Goal: Task Accomplishment & Management: Use online tool/utility

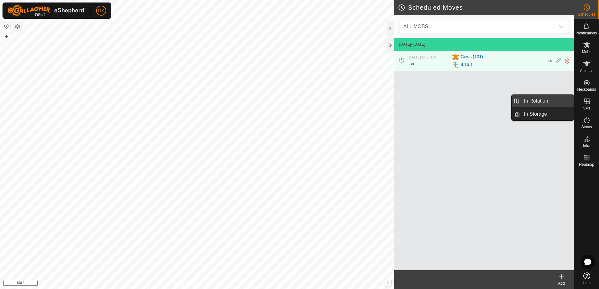
click at [549, 100] on link "In Rotation" at bounding box center [547, 101] width 54 height 13
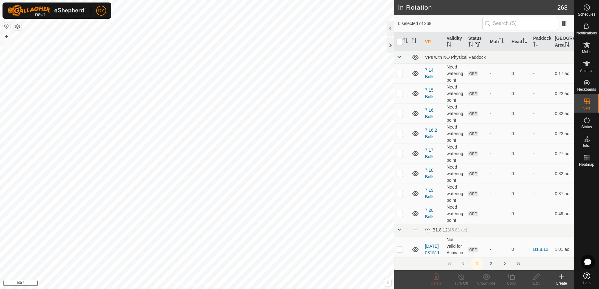
click at [399, 41] on input "checkbox" at bounding box center [399, 42] width 6 height 6
checkbox input "true"
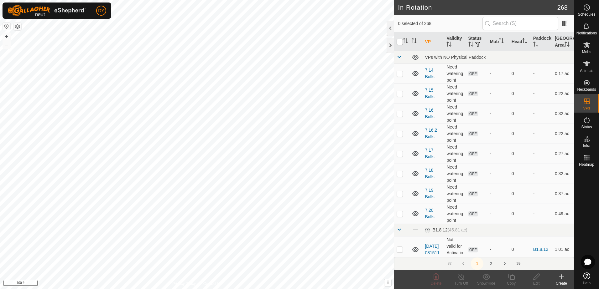
checkbox input "true"
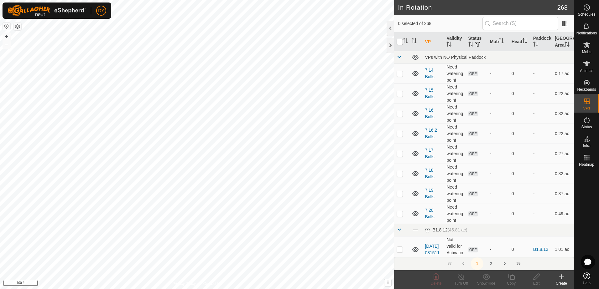
checkbox input "true"
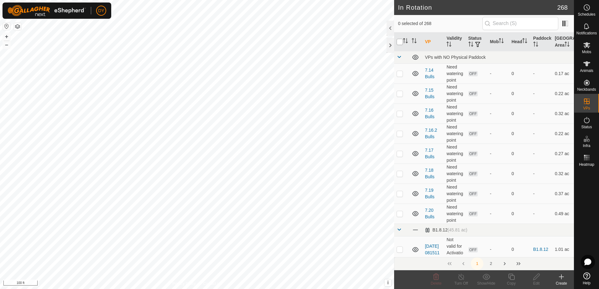
checkbox input "true"
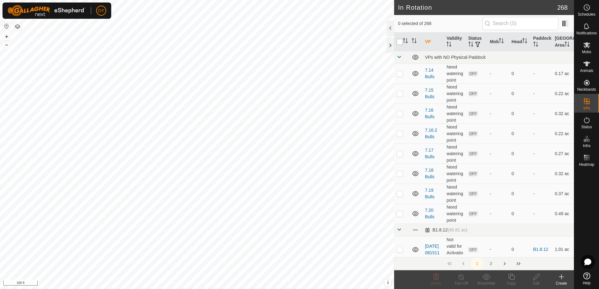
checkbox input "true"
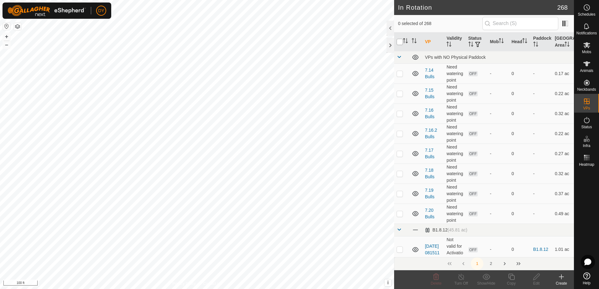
checkbox input "true"
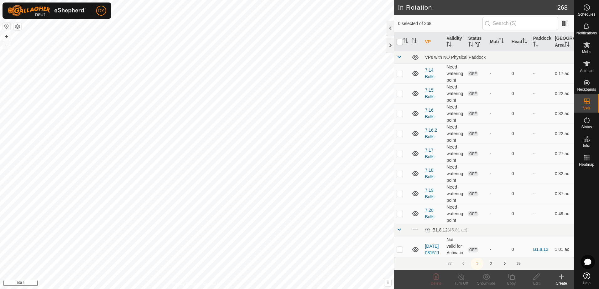
checkbox input "true"
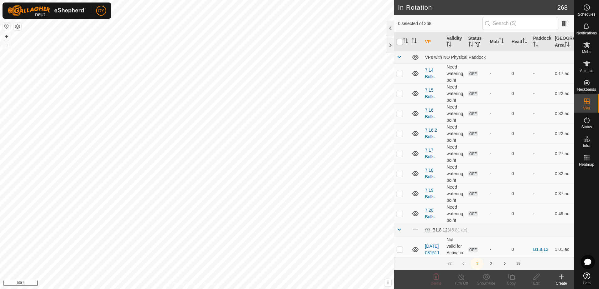
checkbox input "true"
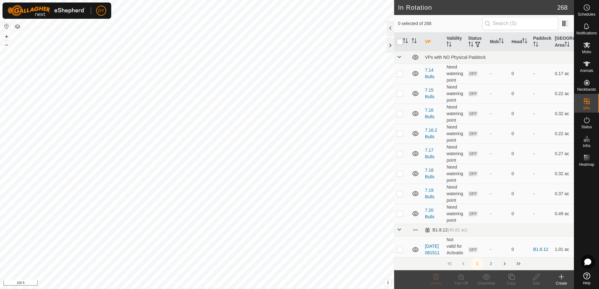
checkbox input "true"
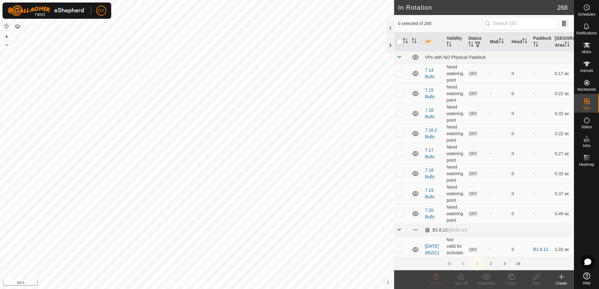
checkbox input "true"
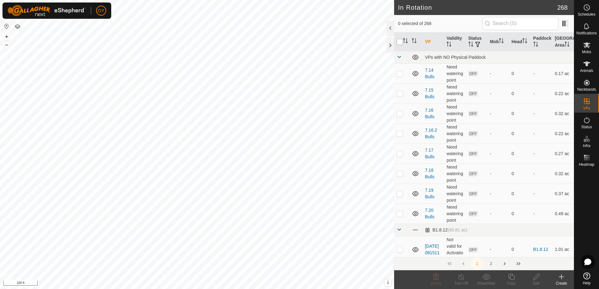
checkbox input "true"
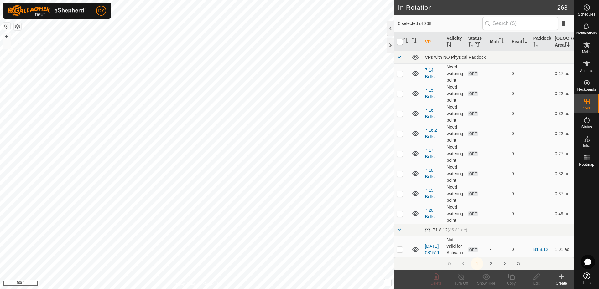
checkbox input "true"
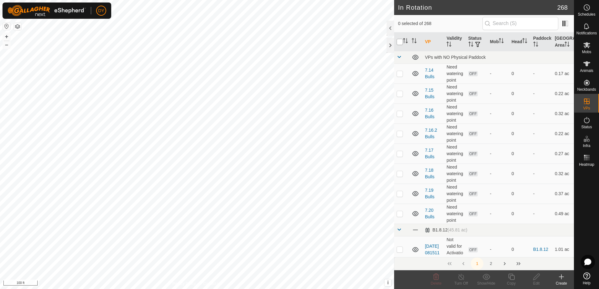
checkbox input "true"
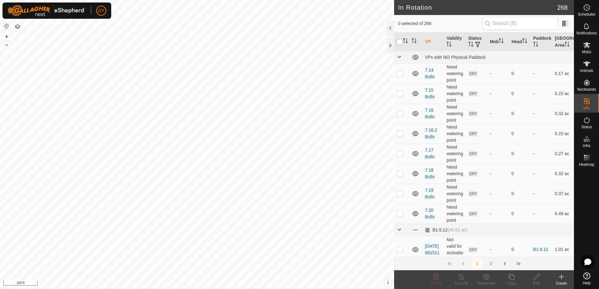
checkbox input "true"
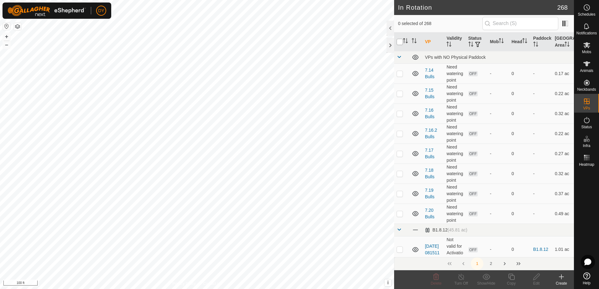
checkbox input "true"
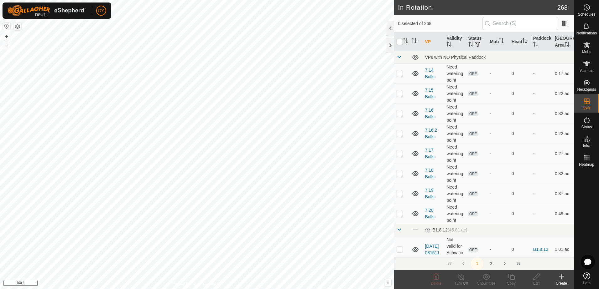
checkbox input "true"
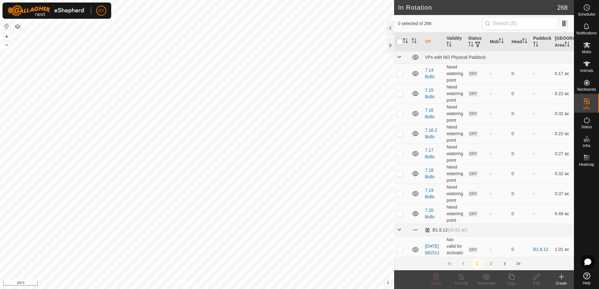
checkbox input "true"
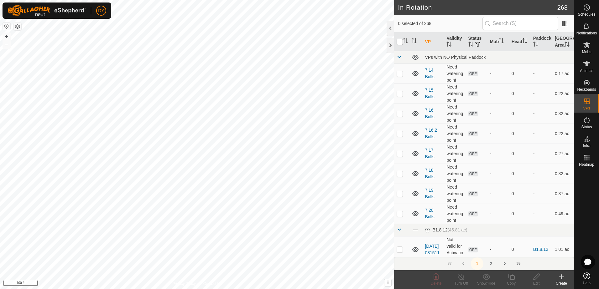
checkbox input "true"
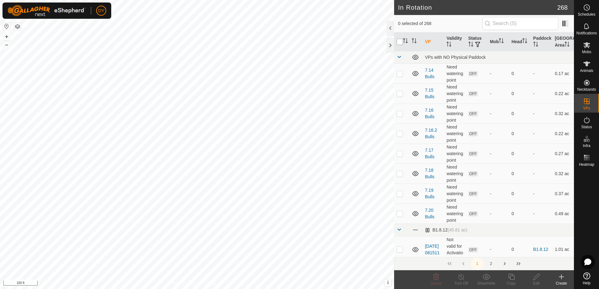
checkbox input "true"
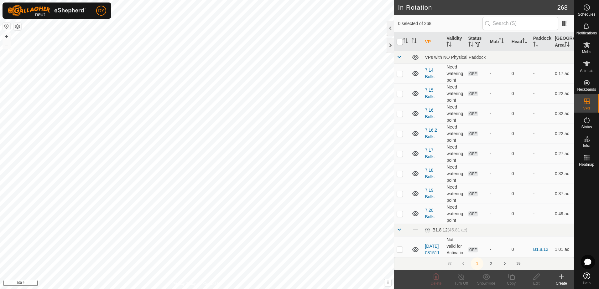
checkbox input "true"
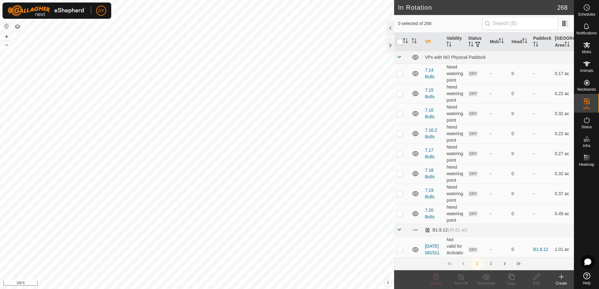
checkbox input "true"
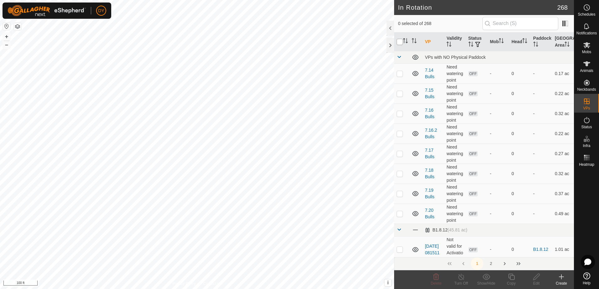
checkbox input "true"
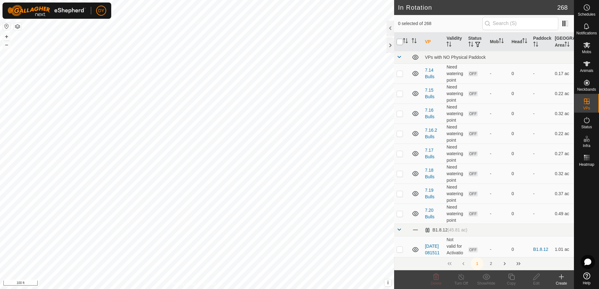
checkbox input "true"
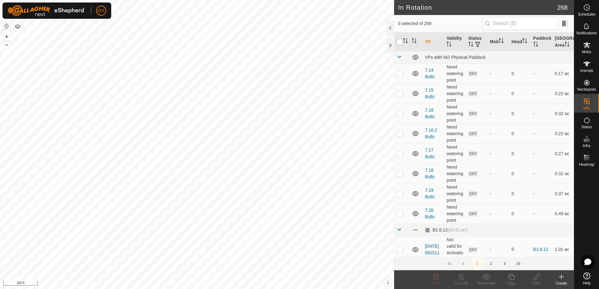
checkbox input "true"
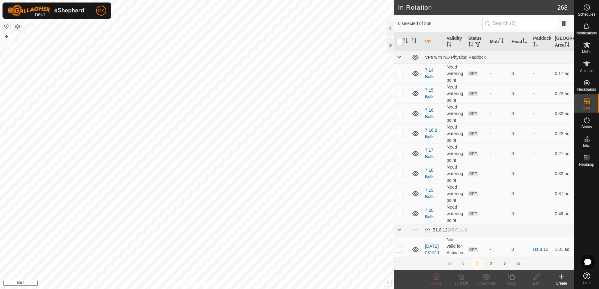
checkbox input "true"
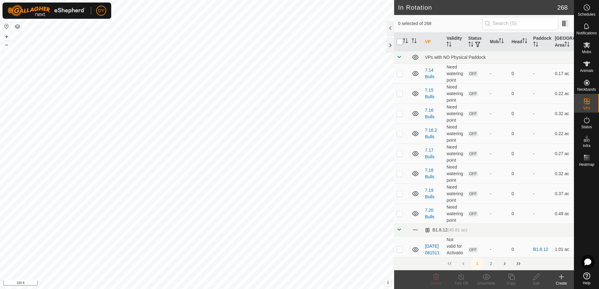
checkbox input "true"
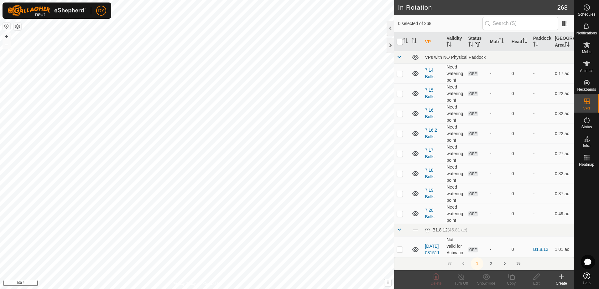
checkbox input "true"
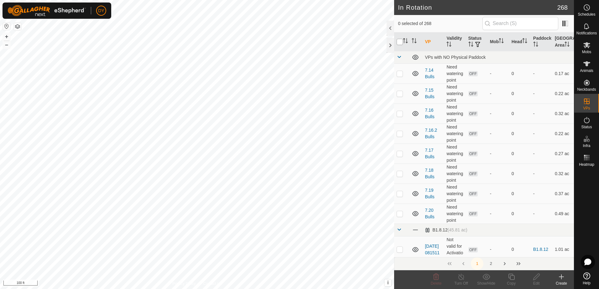
checkbox input "true"
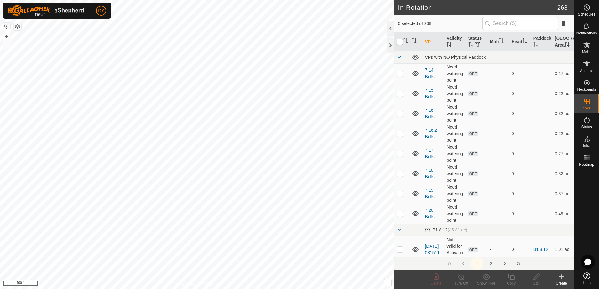
checkbox input "true"
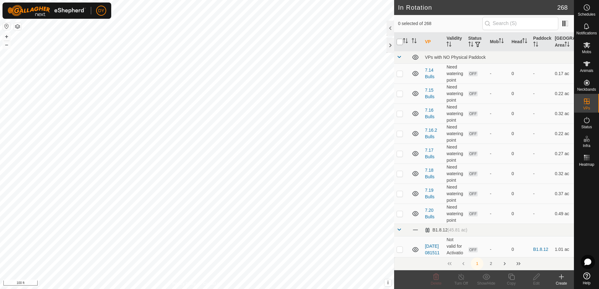
checkbox input "true"
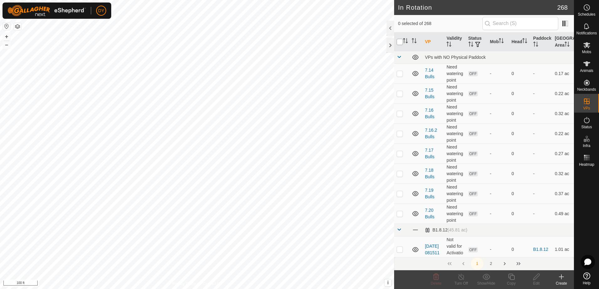
checkbox input "true"
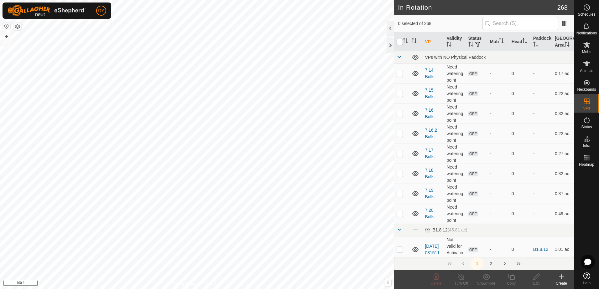
checkbox input "true"
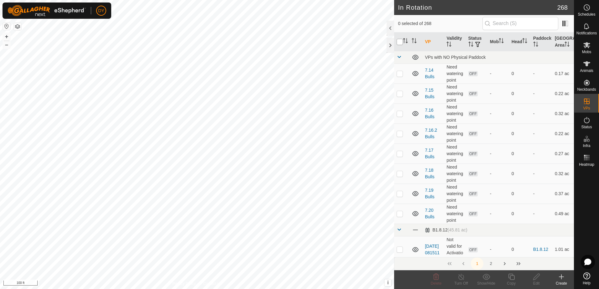
checkbox input "true"
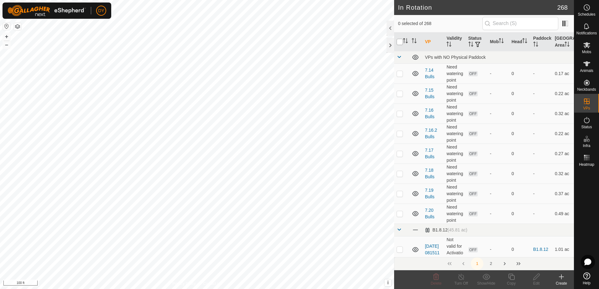
checkbox input "true"
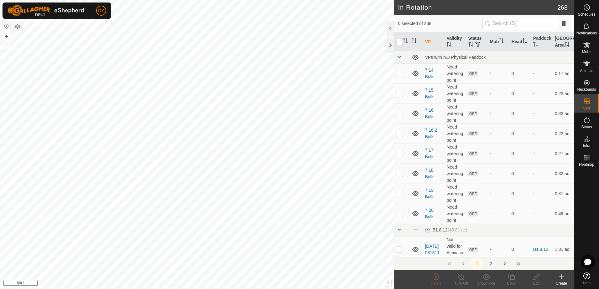
checkbox input "true"
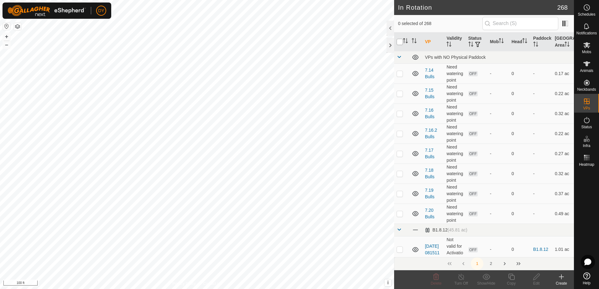
checkbox input "true"
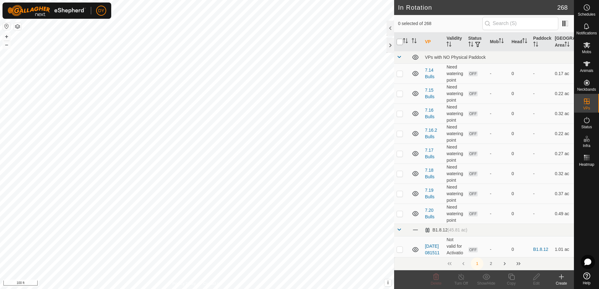
checkbox input "true"
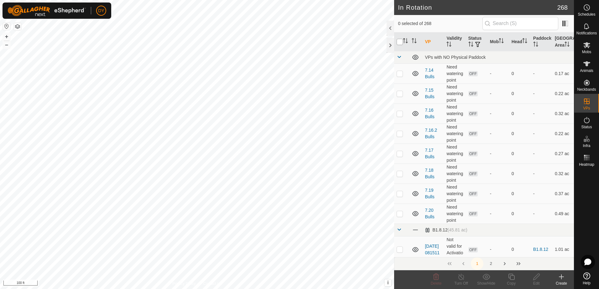
checkbox input "true"
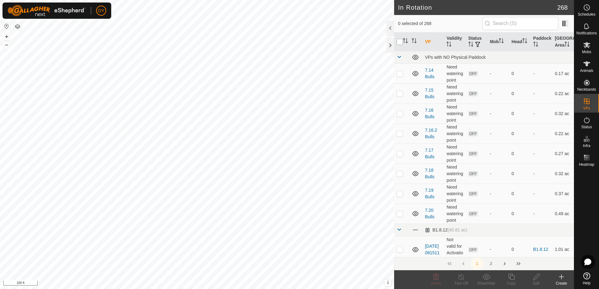
checkbox input "true"
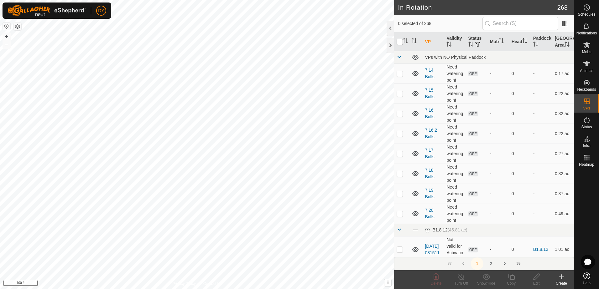
checkbox input "true"
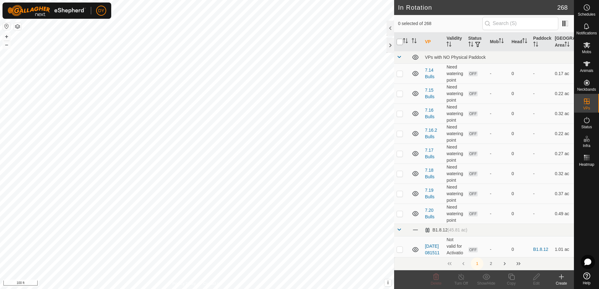
checkbox input "true"
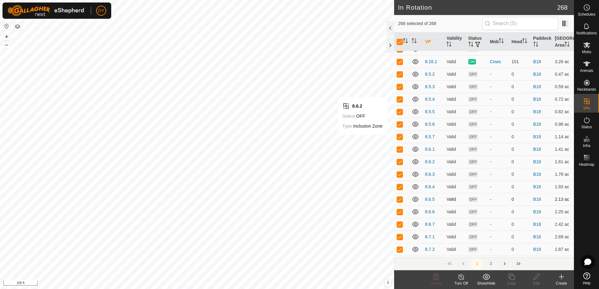
scroll to position [1409, 0]
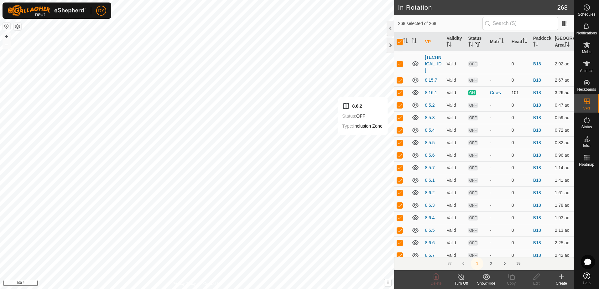
click at [401, 90] on p-checkbox at bounding box center [399, 92] width 6 height 5
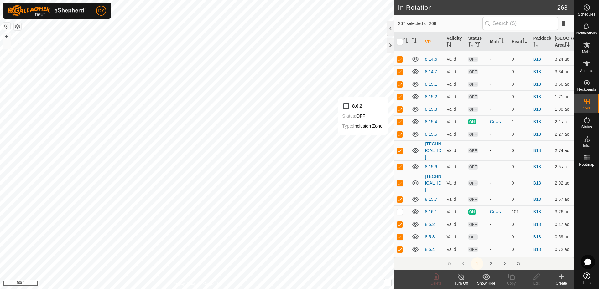
scroll to position [1252, 0]
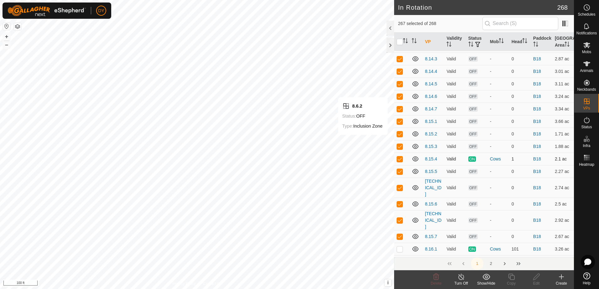
click at [400, 162] on p-checkbox at bounding box center [399, 159] width 6 height 5
click at [435, 278] on icon at bounding box center [436, 277] width 6 height 6
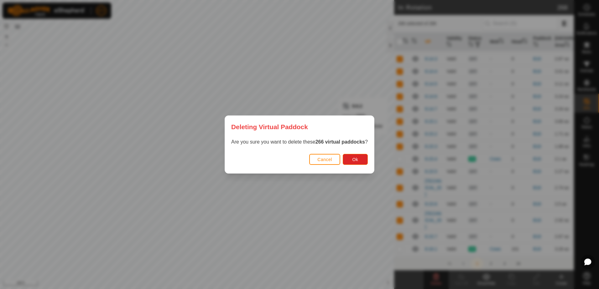
click at [328, 160] on span "Cancel" at bounding box center [324, 159] width 15 height 5
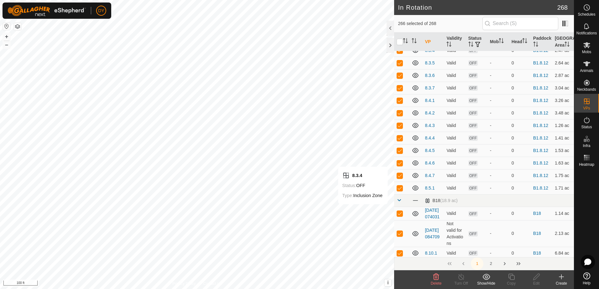
scroll to position [657, 0]
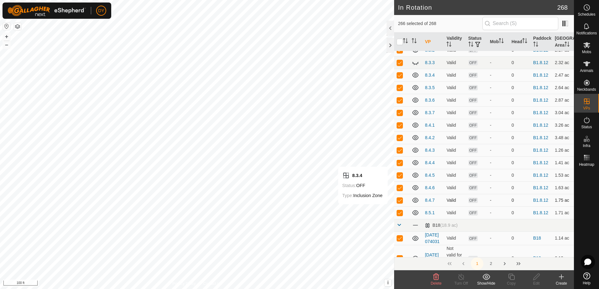
click at [399, 200] on p-checkbox at bounding box center [399, 200] width 6 height 5
click at [435, 279] on icon at bounding box center [436, 277] width 6 height 6
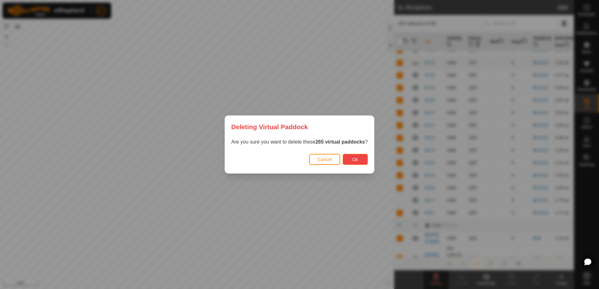
click at [353, 158] on span "Ok" at bounding box center [355, 159] width 6 height 5
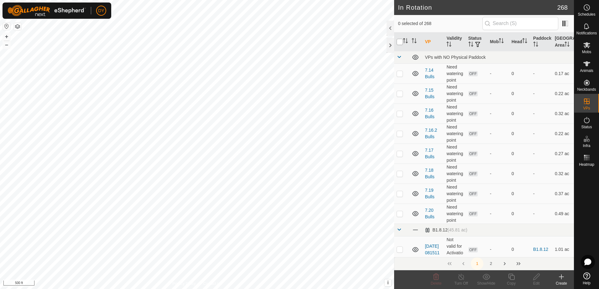
click at [398, 43] on input "checkbox" at bounding box center [399, 42] width 6 height 6
checkbox input "true"
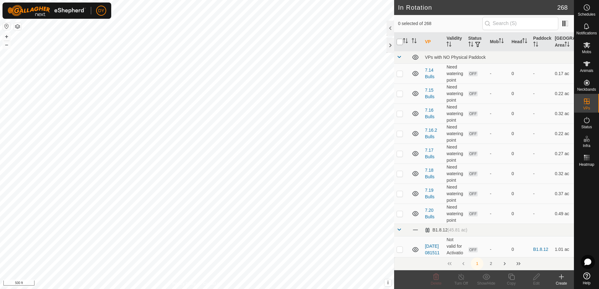
checkbox input "true"
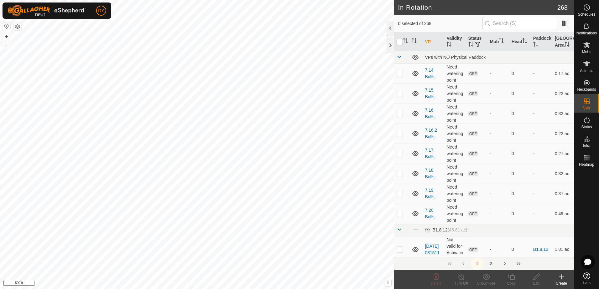
checkbox input "true"
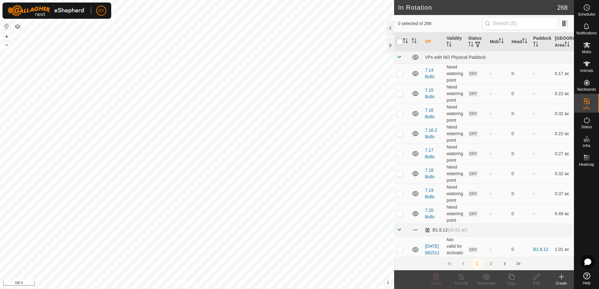
checkbox input "true"
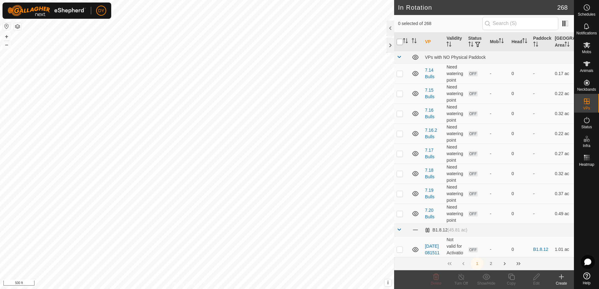
checkbox input "true"
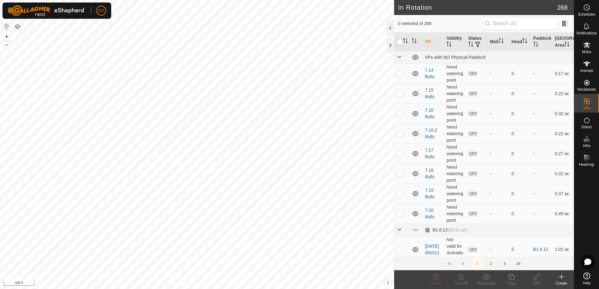
checkbox input "true"
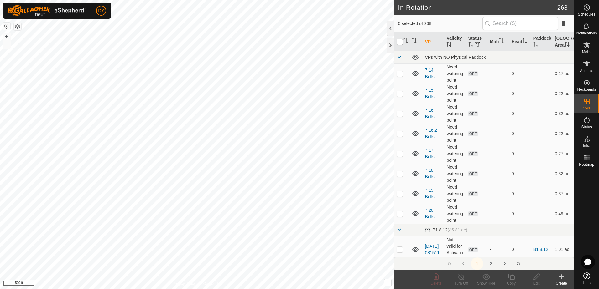
checkbox input "true"
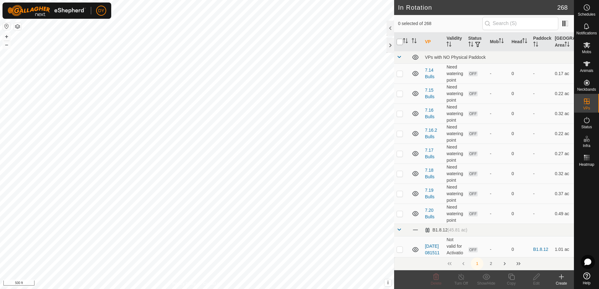
checkbox input "true"
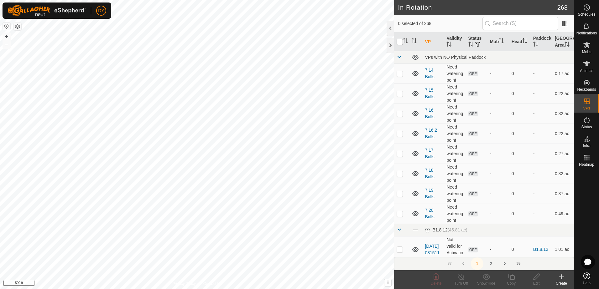
checkbox input "true"
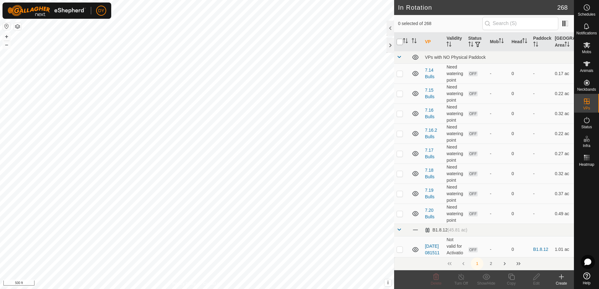
checkbox input "true"
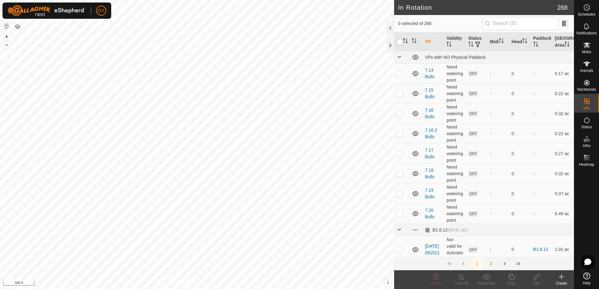
checkbox input "true"
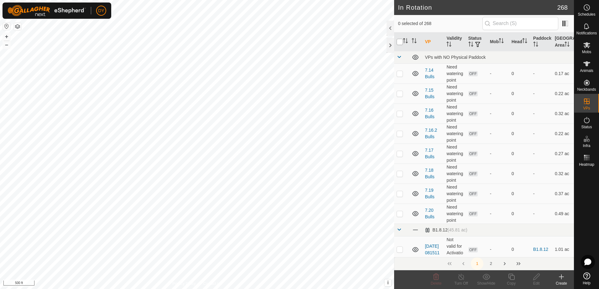
checkbox input "true"
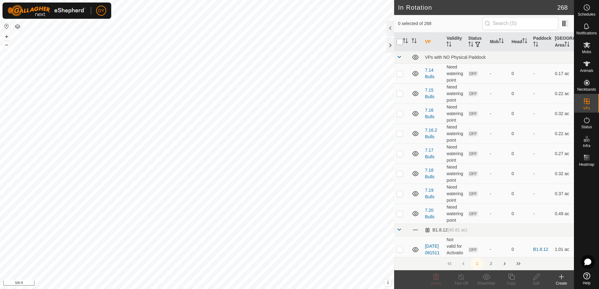
checkbox input "true"
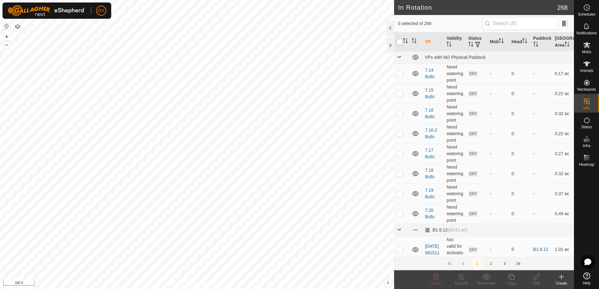
checkbox input "true"
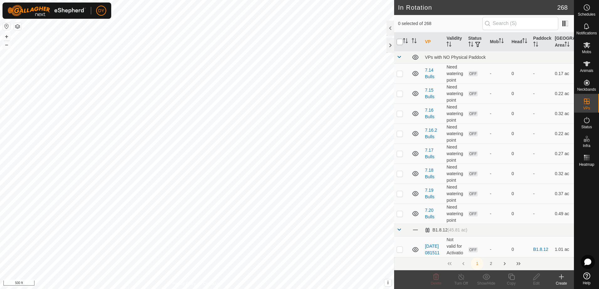
checkbox input "true"
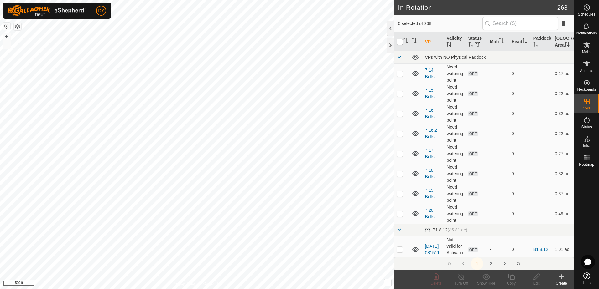
checkbox input "true"
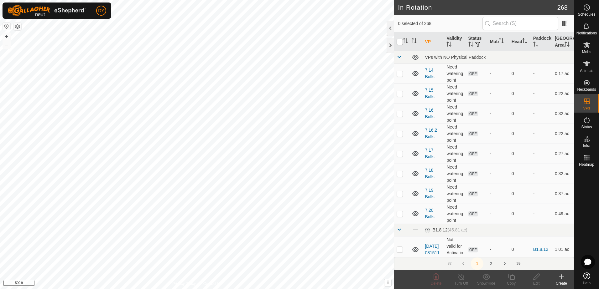
checkbox input "true"
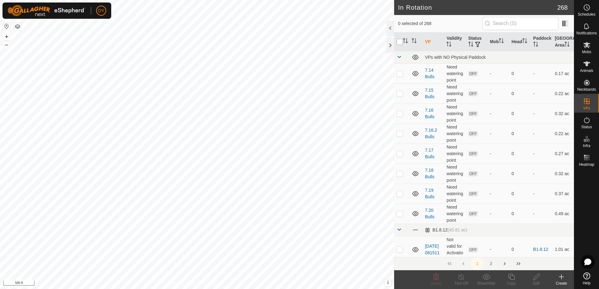
checkbox input "true"
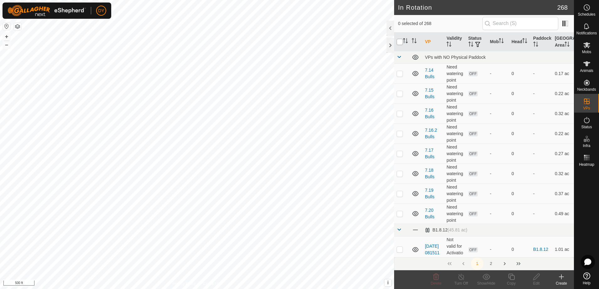
checkbox input "true"
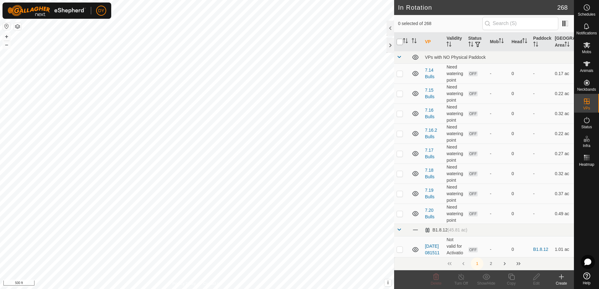
checkbox input "true"
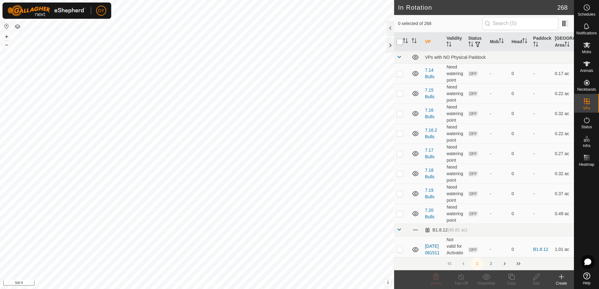
checkbox input "true"
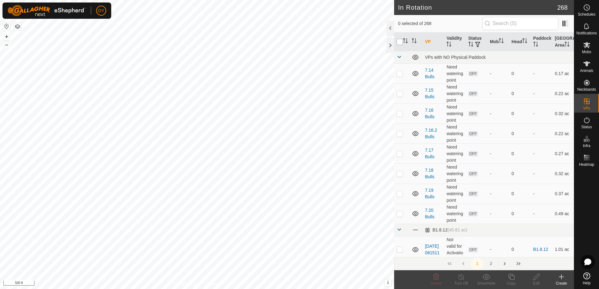
checkbox input "true"
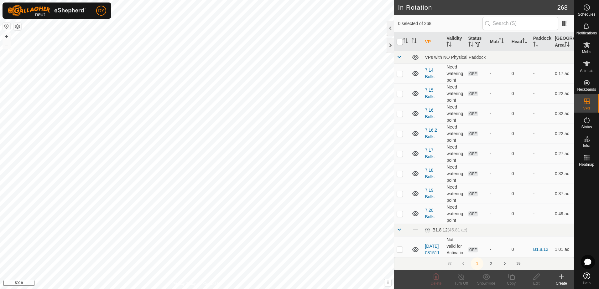
checkbox input "true"
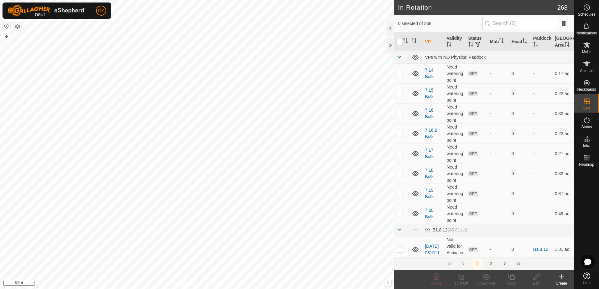
checkbox input "true"
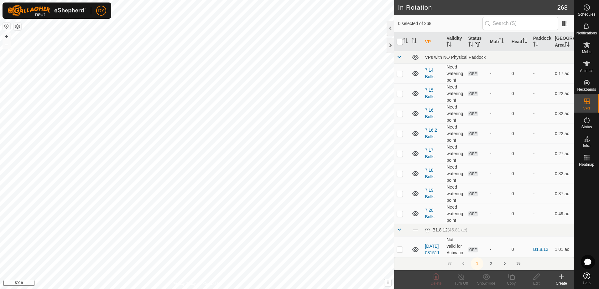
checkbox input "true"
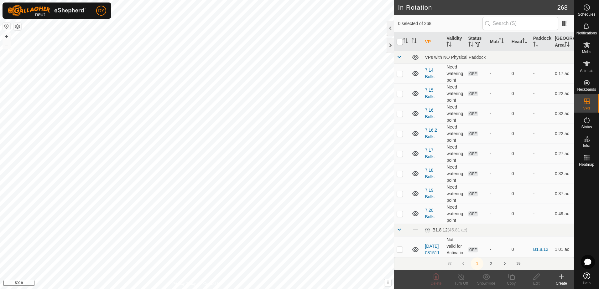
checkbox input "true"
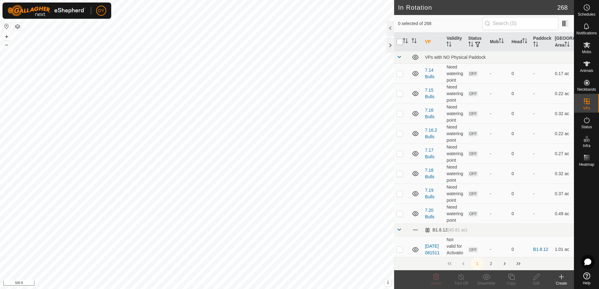
checkbox input "true"
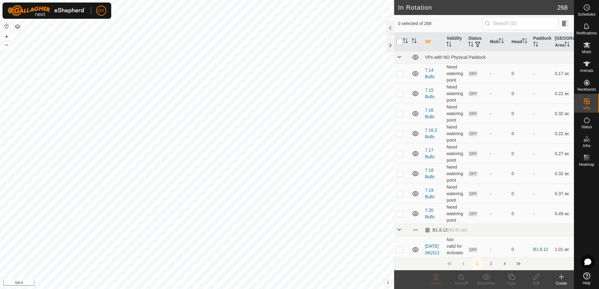
checkbox input "true"
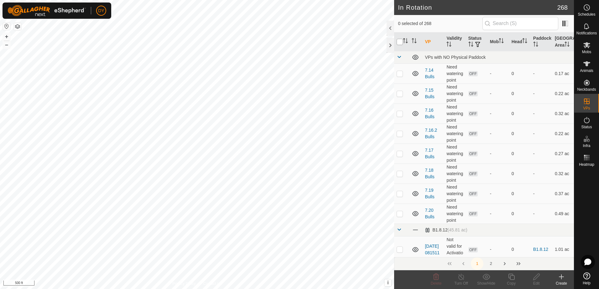
checkbox input "true"
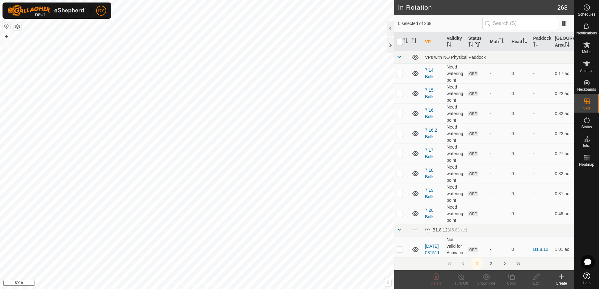
checkbox input "true"
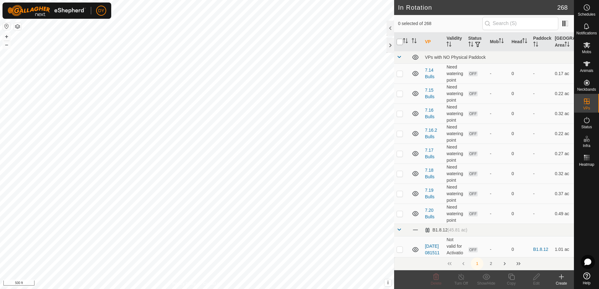
checkbox input "true"
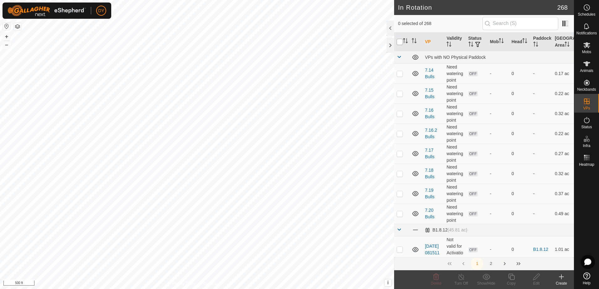
checkbox input "true"
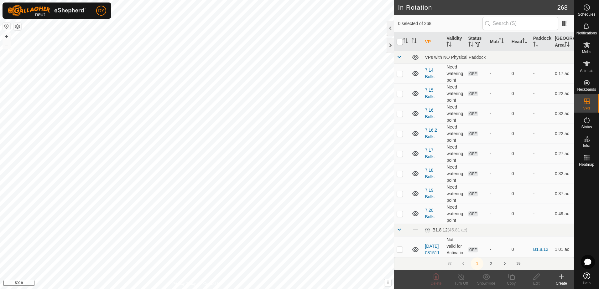
checkbox input "true"
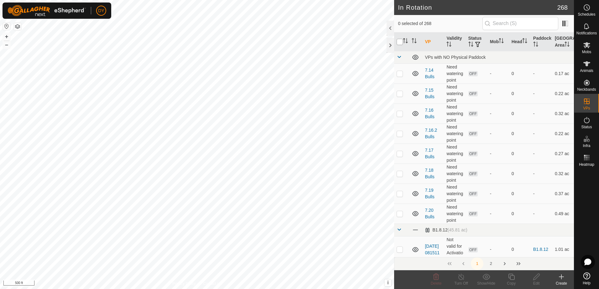
checkbox input "true"
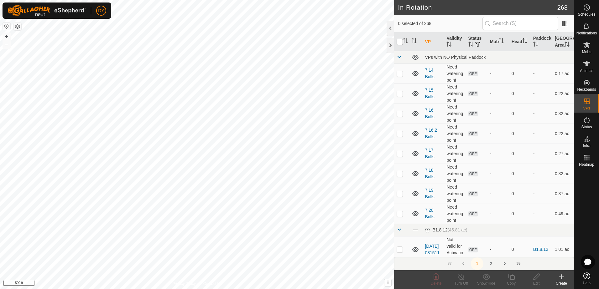
checkbox input "true"
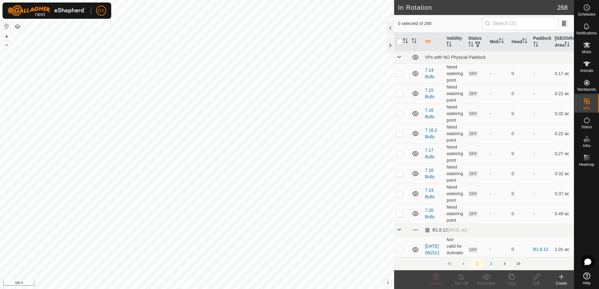
checkbox input "true"
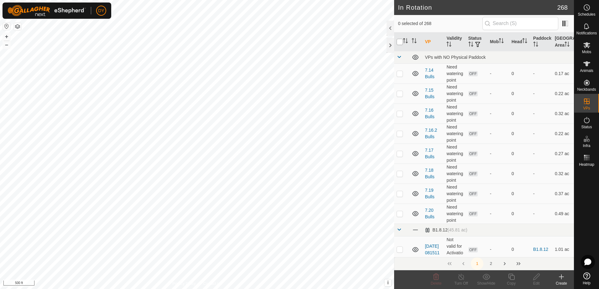
checkbox input "true"
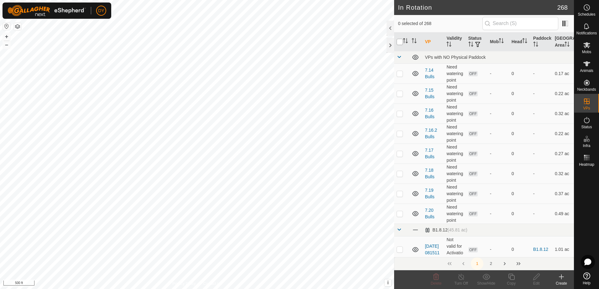
checkbox input "true"
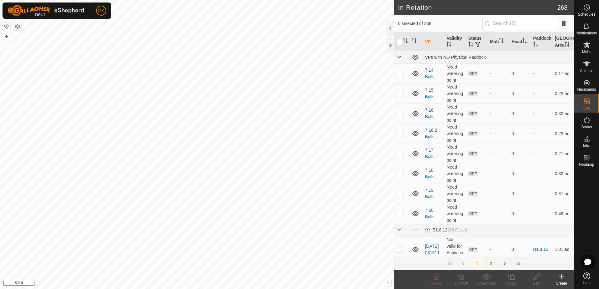
checkbox input "true"
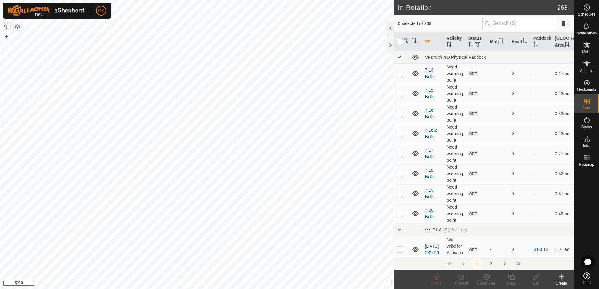
checkbox input "true"
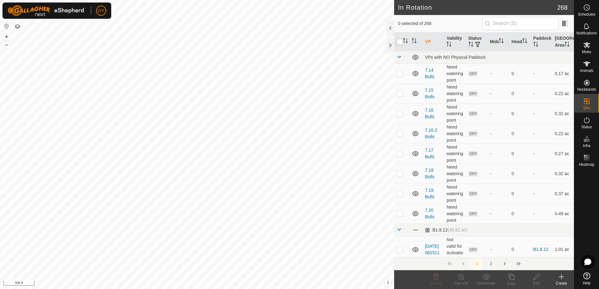
checkbox input "true"
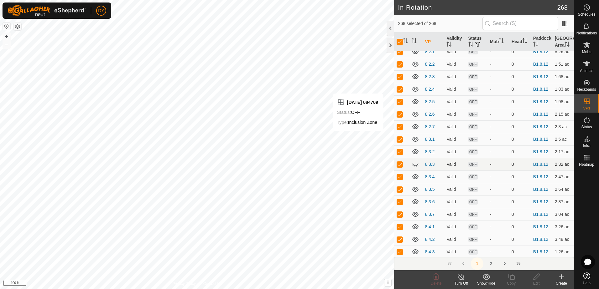
scroll to position [626, 0]
click at [399, 233] on p-checkbox at bounding box center [399, 231] width 6 height 5
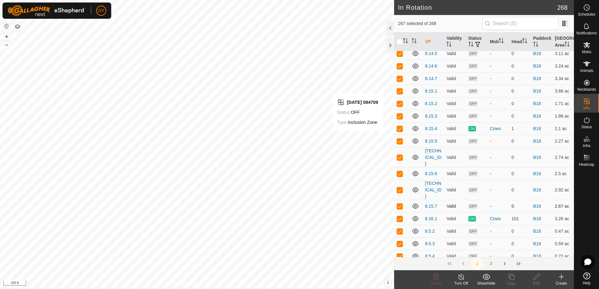
scroll to position [1284, 0]
click at [397, 130] on p-checkbox at bounding box center [399, 127] width 6 height 5
click at [399, 215] on p-checkbox at bounding box center [399, 217] width 6 height 5
click at [435, 279] on icon at bounding box center [436, 277] width 8 height 8
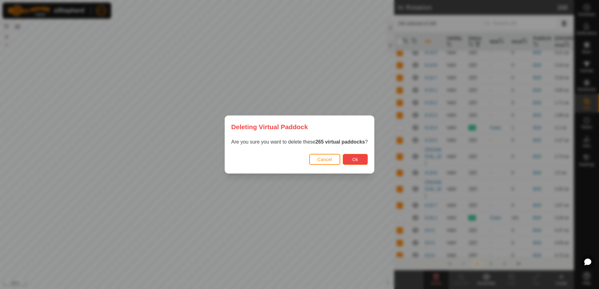
click at [352, 158] on span "Ok" at bounding box center [355, 159] width 6 height 5
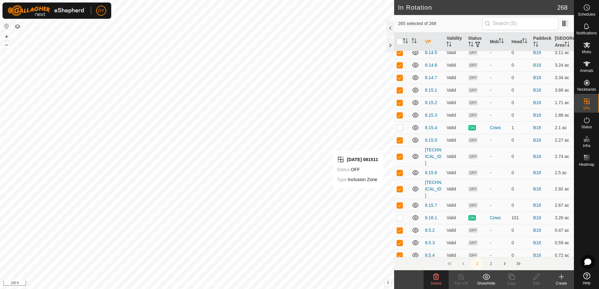
click at [436, 276] on icon at bounding box center [436, 277] width 8 height 8
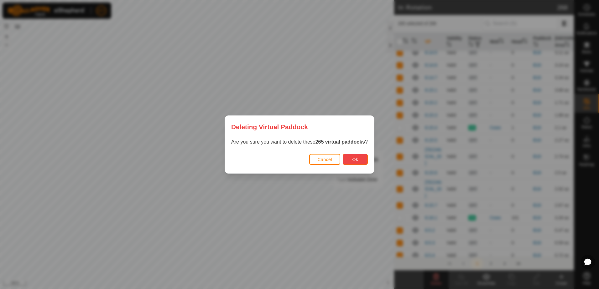
click at [352, 160] on span "Ok" at bounding box center [355, 159] width 6 height 5
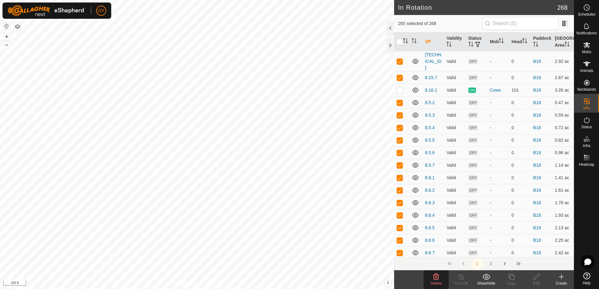
scroll to position [1537, 0]
click at [490, 263] on button "2" at bounding box center [490, 264] width 13 height 13
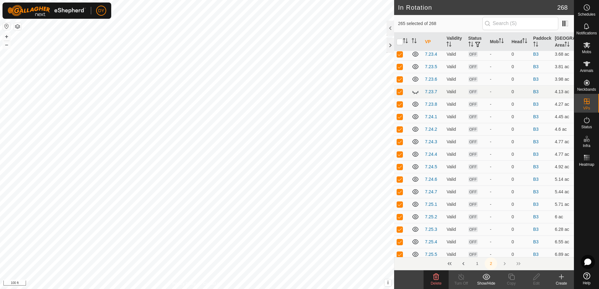
scroll to position [0, 0]
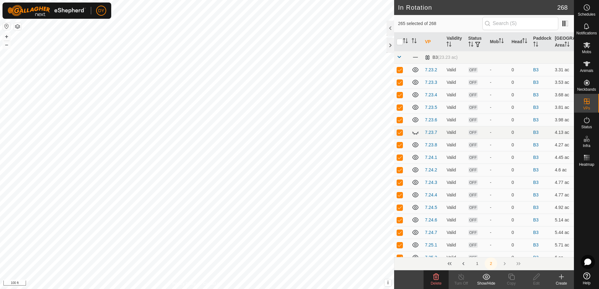
click at [477, 265] on button "1" at bounding box center [477, 264] width 13 height 13
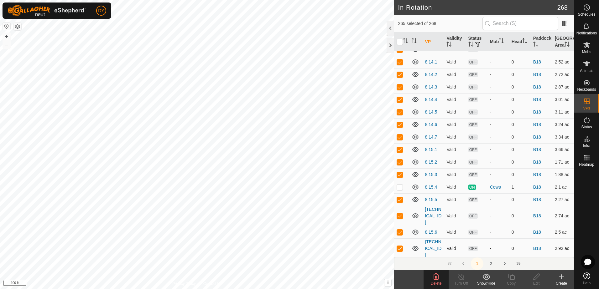
scroll to position [1284, 0]
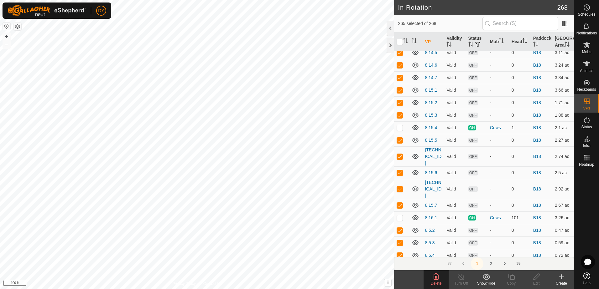
click at [400, 215] on p-checkbox at bounding box center [399, 217] width 6 height 5
click at [399, 215] on p-checkbox at bounding box center [399, 217] width 6 height 5
click at [401, 130] on p-checkbox at bounding box center [399, 127] width 6 height 5
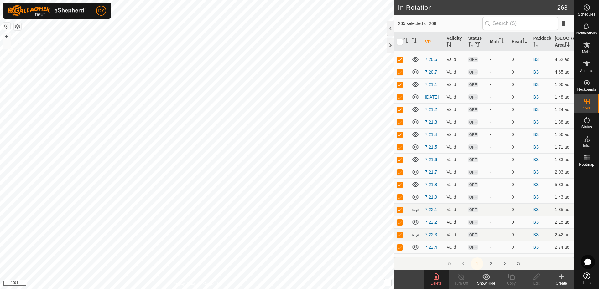
scroll to position [2445, 0]
click at [435, 279] on icon at bounding box center [436, 277] width 8 height 8
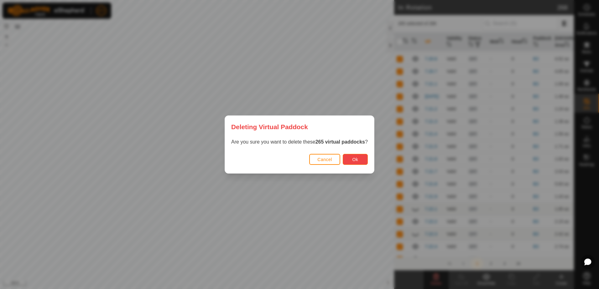
click at [355, 161] on span "Ok" at bounding box center [355, 159] width 6 height 5
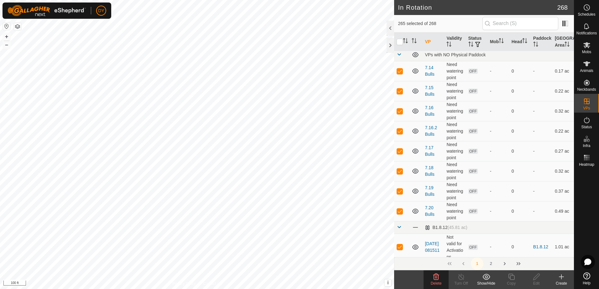
scroll to position [0, 0]
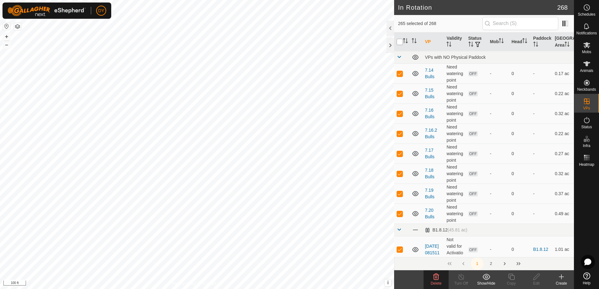
click at [401, 43] on input "checkbox" at bounding box center [399, 42] width 6 height 6
click at [400, 43] on input "checkbox" at bounding box center [399, 42] width 6 height 6
click at [400, 76] on td at bounding box center [401, 74] width 15 height 20
click at [399, 93] on p-checkbox at bounding box center [399, 93] width 6 height 5
click at [399, 112] on p-checkbox at bounding box center [399, 113] width 6 height 5
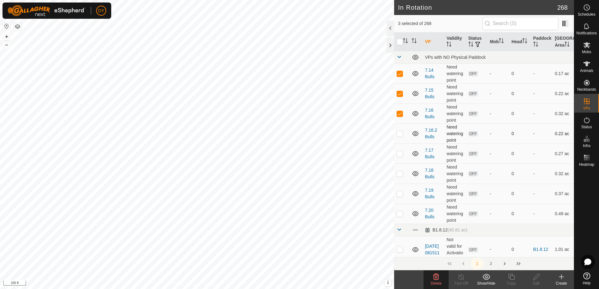
click at [400, 136] on p-checkbox at bounding box center [399, 133] width 6 height 5
drag, startPoint x: 401, startPoint y: 153, endPoint x: 401, endPoint y: 157, distance: 4.7
click at [400, 153] on p-checkbox at bounding box center [399, 153] width 6 height 5
click at [399, 174] on p-checkbox at bounding box center [399, 173] width 6 height 5
click at [400, 198] on td at bounding box center [401, 194] width 15 height 20
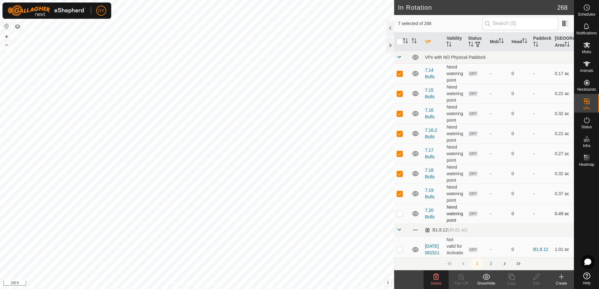
click at [399, 215] on p-checkbox at bounding box center [399, 213] width 6 height 5
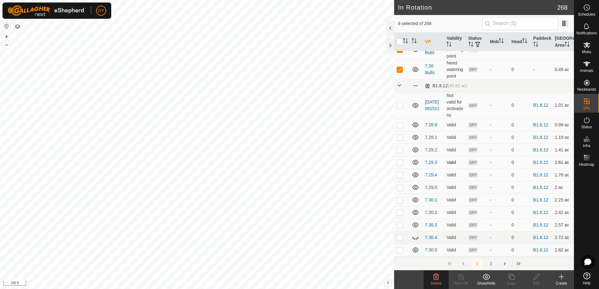
scroll to position [157, 0]
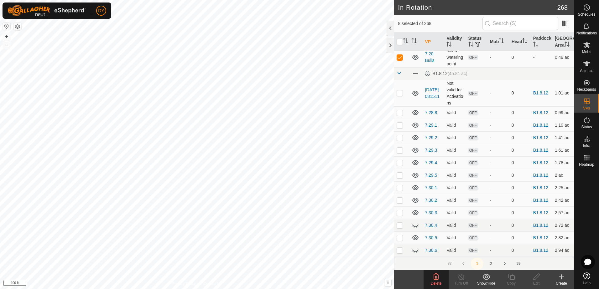
click at [399, 96] on td at bounding box center [401, 93] width 15 height 27
click at [399, 113] on p-checkbox at bounding box center [399, 112] width 6 height 5
click at [398, 128] on p-checkbox at bounding box center [399, 125] width 6 height 5
click at [400, 139] on p-checkbox at bounding box center [399, 137] width 6 height 5
click at [399, 153] on p-checkbox at bounding box center [399, 150] width 6 height 5
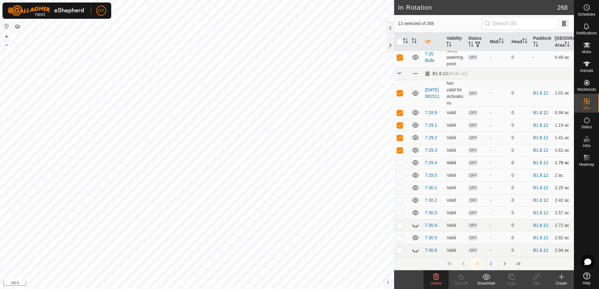
click at [402, 166] on td at bounding box center [401, 163] width 15 height 13
click at [400, 178] on td at bounding box center [401, 175] width 15 height 13
click at [399, 187] on p-checkbox at bounding box center [399, 187] width 6 height 5
click at [399, 199] on p-checkbox at bounding box center [399, 200] width 6 height 5
click at [399, 214] on p-checkbox at bounding box center [399, 212] width 6 height 5
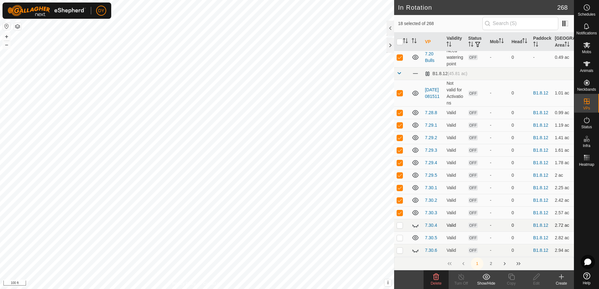
drag, startPoint x: 401, startPoint y: 226, endPoint x: 400, endPoint y: 230, distance: 4.3
click at [400, 229] on td at bounding box center [401, 225] width 15 height 13
click at [400, 243] on td at bounding box center [401, 238] width 15 height 13
click at [400, 250] on p-checkbox at bounding box center [399, 250] width 6 height 5
click at [441, 283] on div "Delete" at bounding box center [435, 284] width 25 height 6
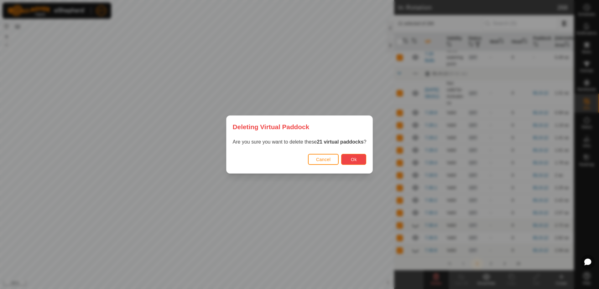
click at [351, 157] on span "Ok" at bounding box center [354, 159] width 6 height 5
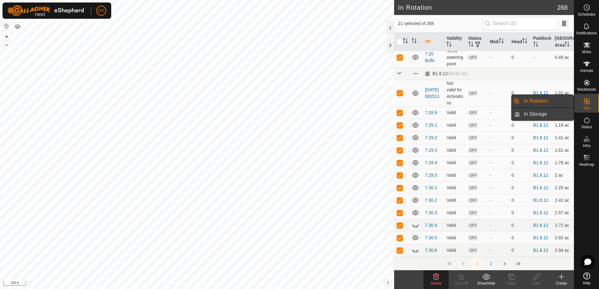
click at [543, 115] on link "In Storage" at bounding box center [547, 114] width 54 height 13
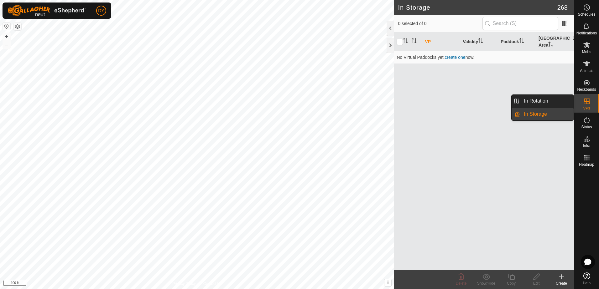
click at [558, 100] on link "In Rotation" at bounding box center [547, 101] width 54 height 13
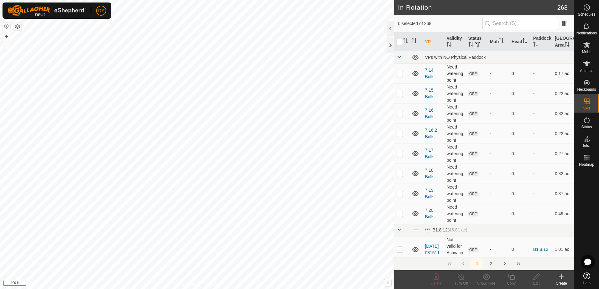
click at [400, 74] on p-checkbox at bounding box center [399, 73] width 6 height 5
click at [402, 92] on p-checkbox at bounding box center [399, 93] width 6 height 5
click at [400, 112] on p-checkbox at bounding box center [399, 113] width 6 height 5
click at [400, 135] on p-checkbox at bounding box center [399, 133] width 6 height 5
click at [402, 154] on p-checkbox at bounding box center [399, 153] width 6 height 5
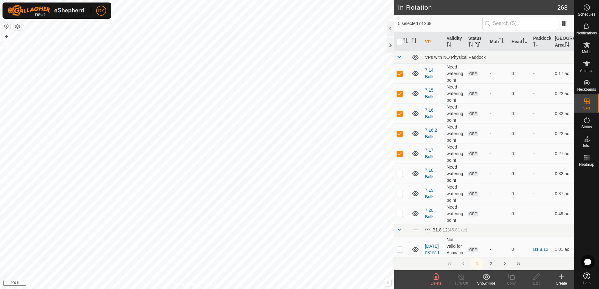
click at [400, 173] on p-checkbox at bounding box center [399, 173] width 6 height 5
click at [486, 277] on icon at bounding box center [486, 277] width 8 height 8
click at [491, 262] on link "Move to 'In Storage'" at bounding box center [505, 263] width 62 height 13
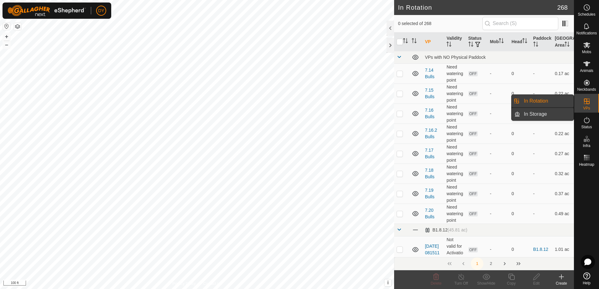
click at [545, 115] on link "In Storage" at bounding box center [547, 114] width 54 height 13
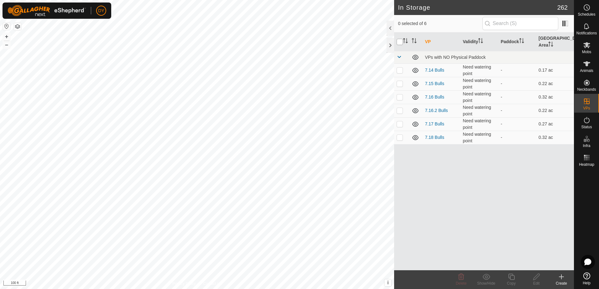
click at [399, 39] on input "checkbox" at bounding box center [399, 42] width 6 height 6
click at [462, 280] on icon at bounding box center [461, 277] width 6 height 6
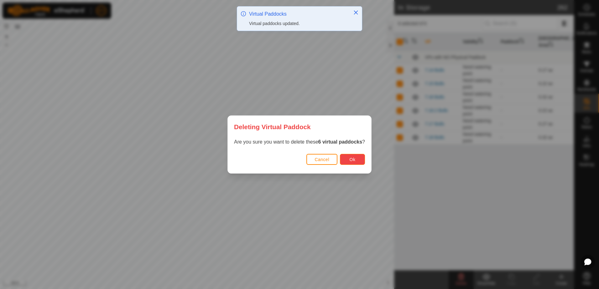
click at [344, 157] on button "Ok" at bounding box center [352, 159] width 25 height 11
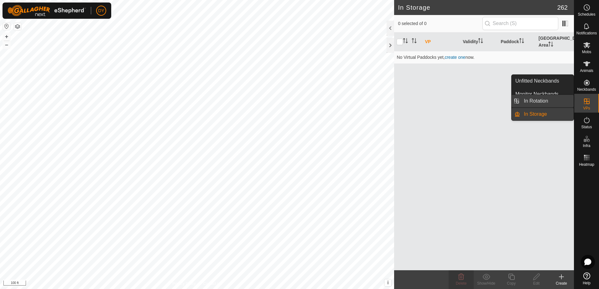
click at [543, 99] on link "In Rotation" at bounding box center [547, 101] width 54 height 13
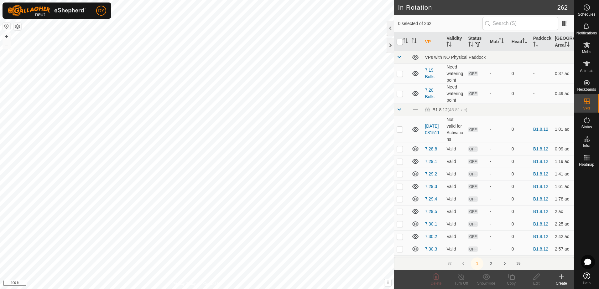
click at [398, 43] on input "checkbox" at bounding box center [399, 42] width 6 height 6
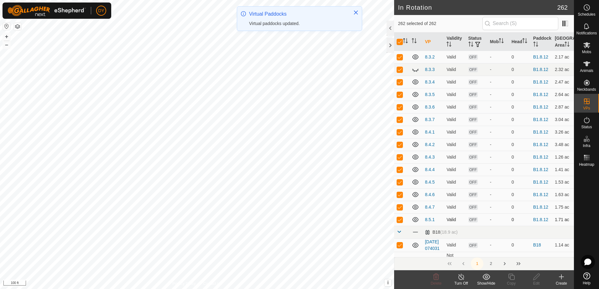
scroll to position [532, 0]
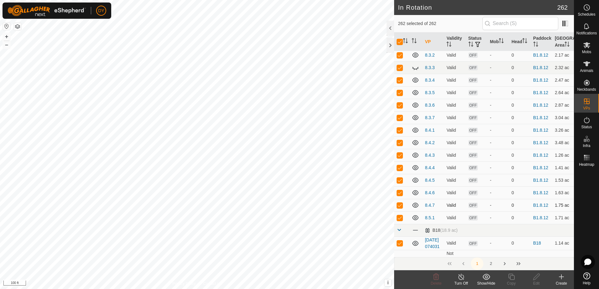
click at [399, 207] on p-checkbox at bounding box center [399, 205] width 6 height 5
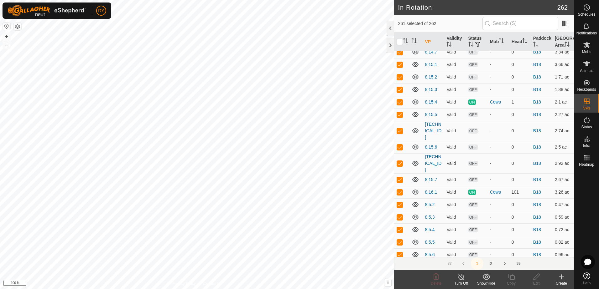
scroll to position [1190, 0]
click at [401, 104] on p-checkbox at bounding box center [399, 101] width 6 height 5
drag, startPoint x: 400, startPoint y: 183, endPoint x: 401, endPoint y: 180, distance: 4.1
click at [399, 189] on p-checkbox at bounding box center [399, 191] width 6 height 5
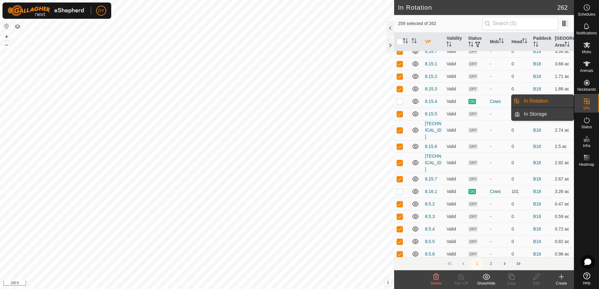
click at [544, 114] on link "In Storage" at bounding box center [547, 114] width 54 height 13
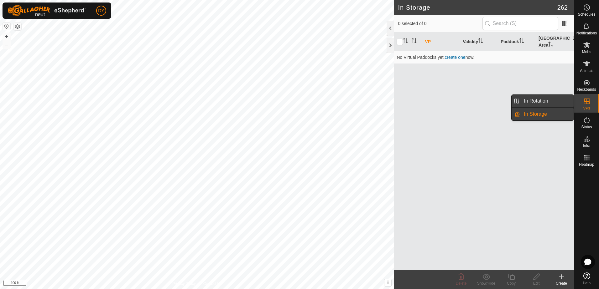
click at [554, 100] on link "In Rotation" at bounding box center [547, 101] width 54 height 13
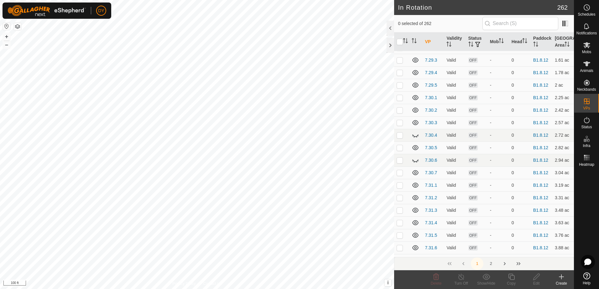
scroll to position [31, 0]
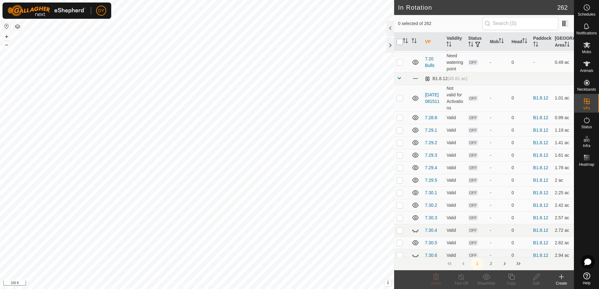
click at [399, 44] on input "checkbox" at bounding box center [399, 42] width 6 height 6
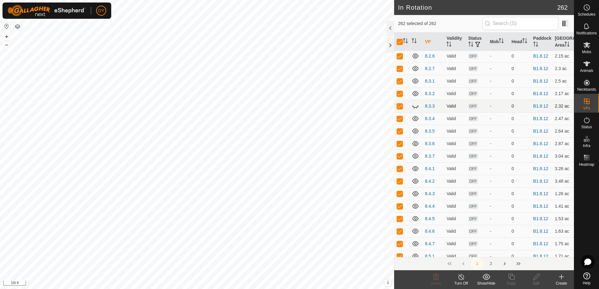
scroll to position [532, 0]
click at [401, 207] on p-checkbox at bounding box center [399, 205] width 6 height 5
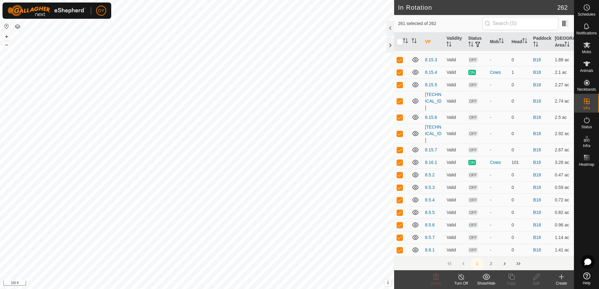
scroll to position [1221, 0]
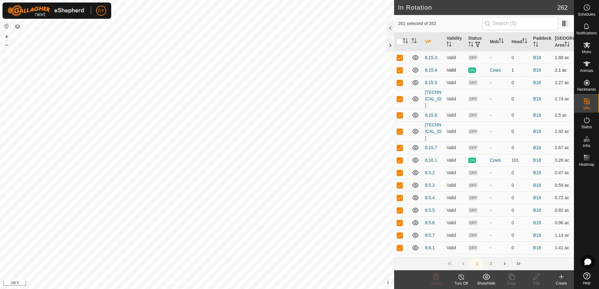
click at [400, 73] on p-checkbox at bounding box center [399, 70] width 6 height 5
click at [399, 158] on p-checkbox at bounding box center [399, 160] width 6 height 5
click at [485, 276] on icon at bounding box center [486, 277] width 8 height 8
click at [491, 264] on link "Move to 'In Storage'" at bounding box center [505, 263] width 62 height 13
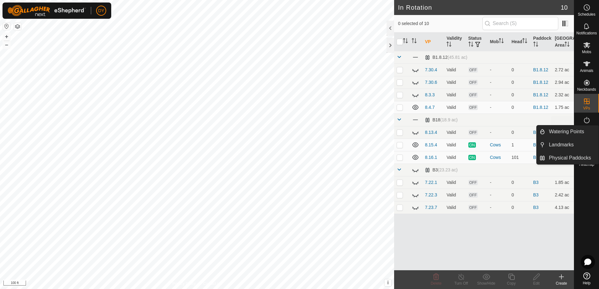
scroll to position [0, 0]
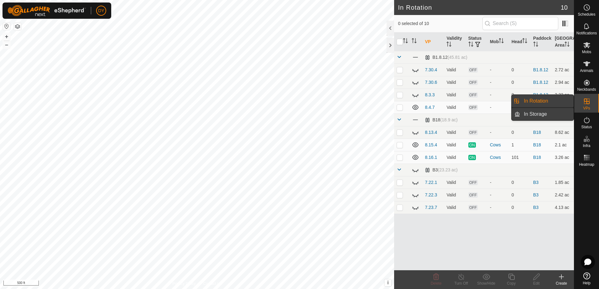
click at [541, 114] on link "In Storage" at bounding box center [547, 114] width 54 height 13
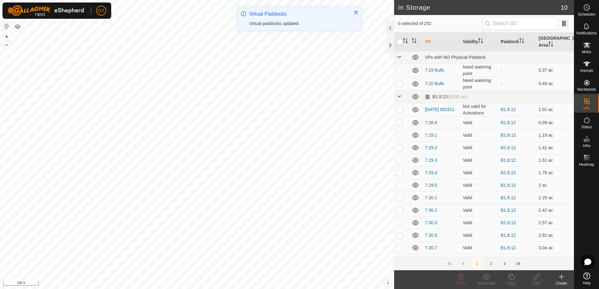
click at [398, 40] on input "checkbox" at bounding box center [399, 42] width 6 height 6
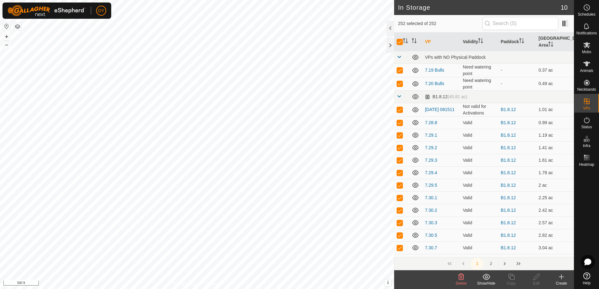
click at [460, 280] on icon at bounding box center [461, 277] width 6 height 6
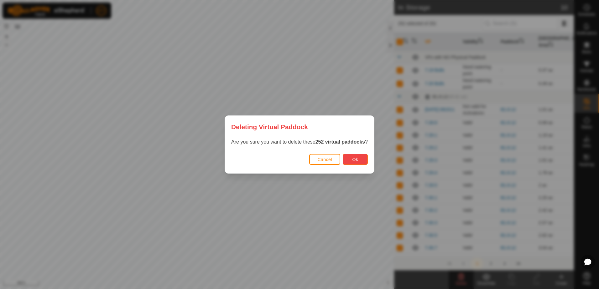
click at [357, 159] on button "Ok" at bounding box center [355, 159] width 25 height 11
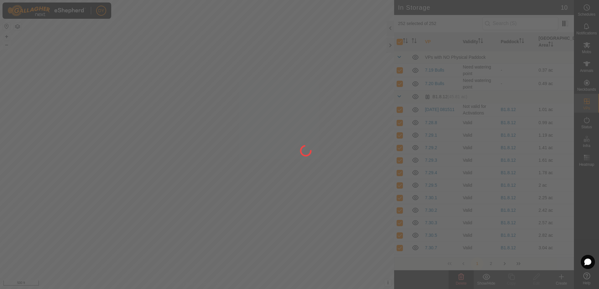
drag, startPoint x: 163, startPoint y: 54, endPoint x: 218, endPoint y: 69, distance: 57.0
click at [216, 70] on div at bounding box center [299, 144] width 599 height 289
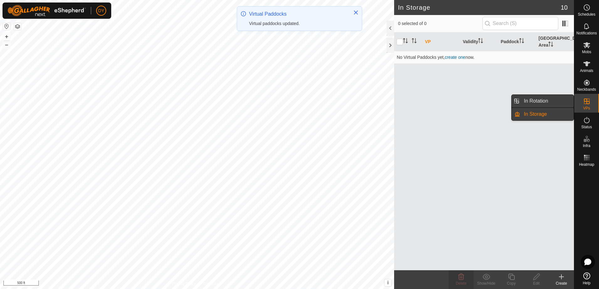
click at [550, 101] on link "In Rotation" at bounding box center [547, 101] width 54 height 13
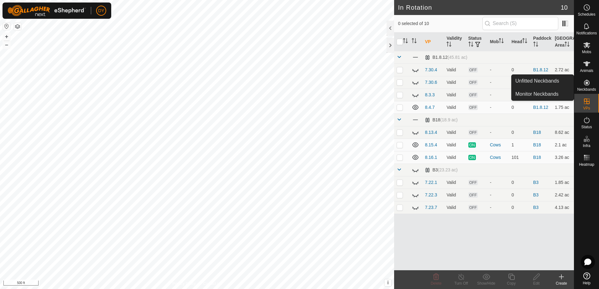
click at [589, 82] on icon at bounding box center [587, 83] width 6 height 6
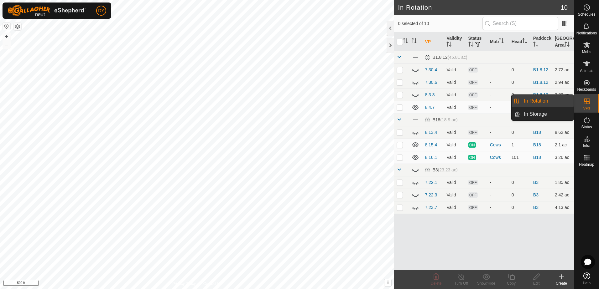
drag, startPoint x: 586, startPoint y: 112, endPoint x: 585, endPoint y: 104, distance: 7.9
click at [585, 104] on icon at bounding box center [587, 102] width 8 height 8
click at [545, 101] on link "In Rotation" at bounding box center [547, 101] width 54 height 13
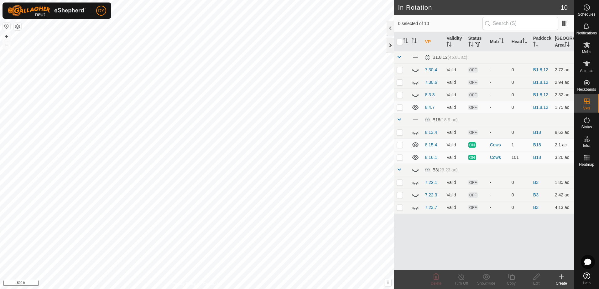
click at [390, 46] on div at bounding box center [390, 45] width 8 height 15
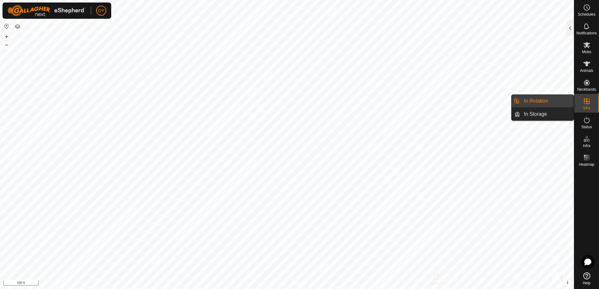
click at [545, 101] on link "In Rotation" at bounding box center [547, 101] width 54 height 13
click at [532, 101] on link "In Rotation" at bounding box center [547, 101] width 54 height 13
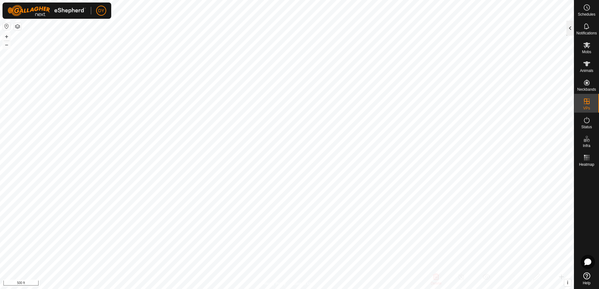
click at [568, 26] on div at bounding box center [570, 28] width 8 height 15
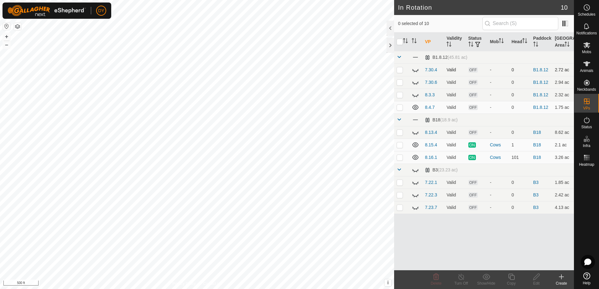
click at [397, 70] on p-checkbox at bounding box center [399, 69] width 6 height 5
click at [414, 71] on icon at bounding box center [415, 70] width 6 height 3
click at [415, 80] on icon at bounding box center [415, 83] width 8 height 8
click at [415, 96] on icon at bounding box center [415, 95] width 6 height 3
click at [415, 133] on icon at bounding box center [415, 133] width 8 height 8
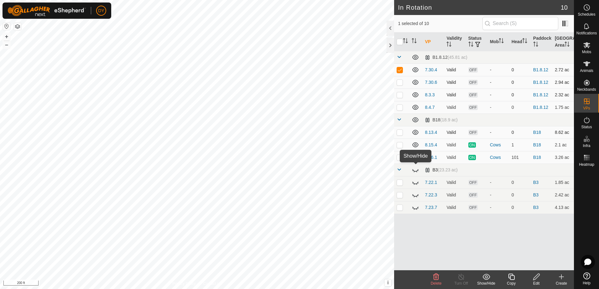
click at [415, 169] on icon at bounding box center [415, 170] width 8 height 8
click at [399, 83] on p-checkbox at bounding box center [399, 82] width 6 height 5
click at [400, 96] on p-checkbox at bounding box center [399, 94] width 6 height 5
click at [399, 107] on p-checkbox at bounding box center [399, 107] width 6 height 5
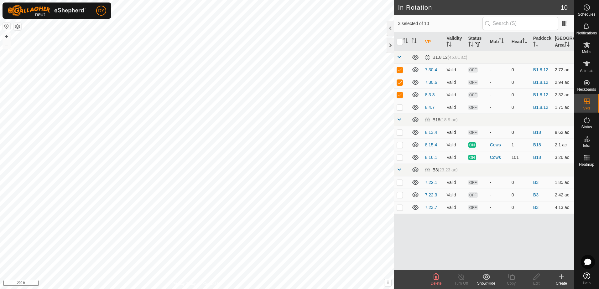
click at [398, 133] on p-checkbox at bounding box center [399, 132] width 6 height 5
click at [401, 183] on p-checkbox at bounding box center [399, 182] width 6 height 5
click at [399, 199] on td at bounding box center [401, 195] width 15 height 13
click at [399, 208] on p-checkbox at bounding box center [399, 207] width 6 height 5
click at [434, 277] on icon at bounding box center [436, 277] width 8 height 8
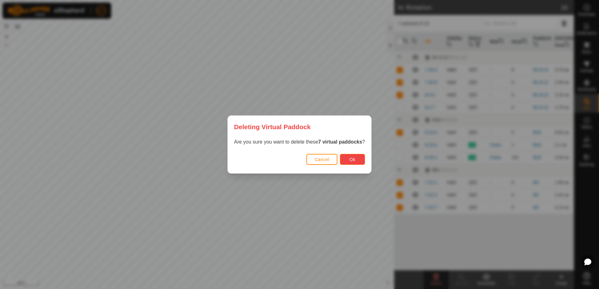
click at [359, 160] on button "Ok" at bounding box center [352, 159] width 25 height 11
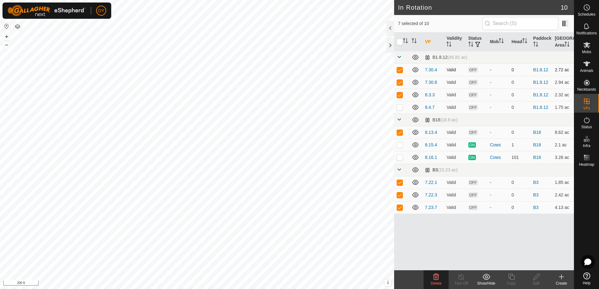
click at [485, 281] on div "Show/Hide" at bounding box center [485, 284] width 25 height 6
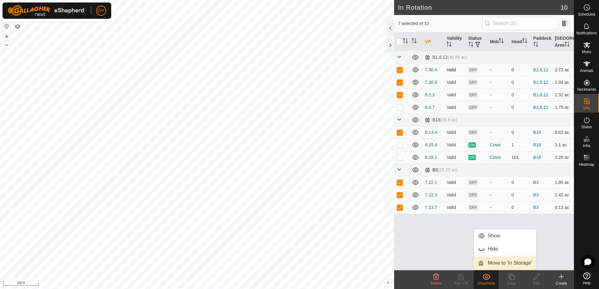
click at [489, 263] on link "Move to 'In Storage'" at bounding box center [505, 263] width 62 height 13
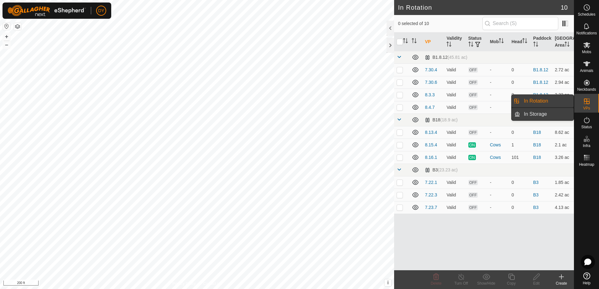
click at [549, 112] on link "In Storage" at bounding box center [547, 114] width 54 height 13
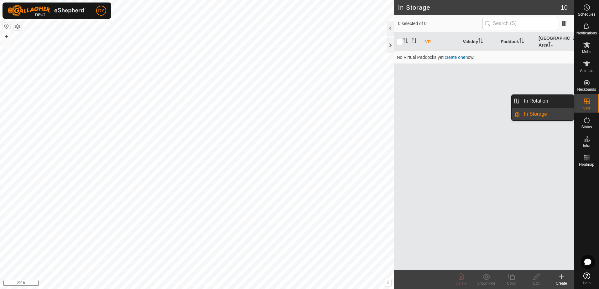
click at [549, 99] on link "In Rotation" at bounding box center [547, 101] width 54 height 13
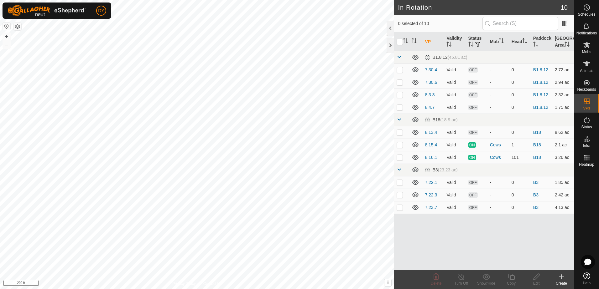
click at [400, 70] on p-checkbox at bounding box center [399, 69] width 6 height 5
click at [437, 278] on icon at bounding box center [436, 277] width 8 height 8
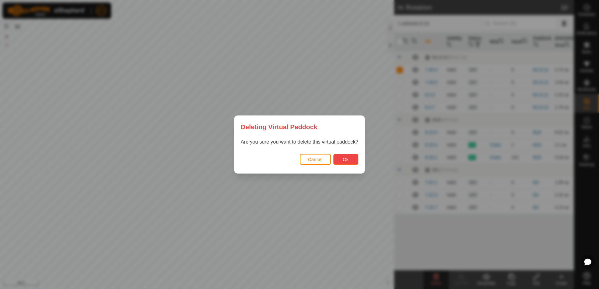
click at [334, 155] on button "Ok" at bounding box center [345, 159] width 25 height 11
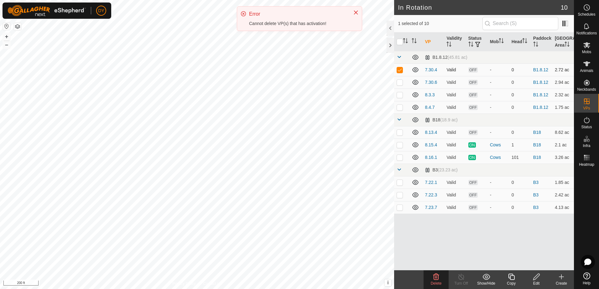
click at [399, 74] on td at bounding box center [401, 70] width 15 height 13
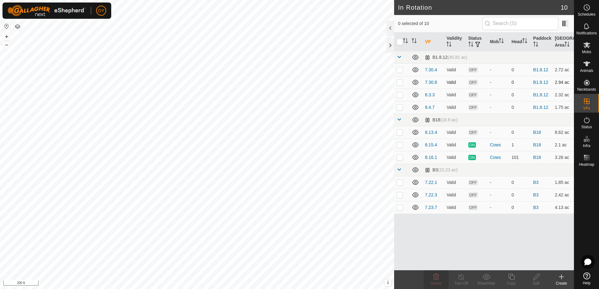
click at [399, 81] on p-checkbox at bounding box center [399, 82] width 6 height 5
click at [438, 279] on icon at bounding box center [436, 277] width 6 height 6
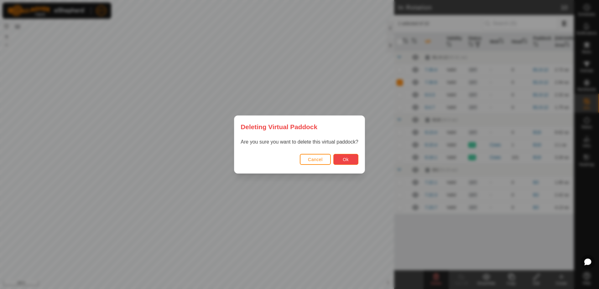
click at [340, 157] on button "Ok" at bounding box center [345, 159] width 25 height 11
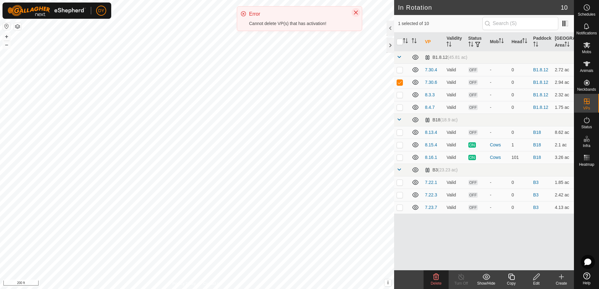
click at [357, 11] on icon "Close" at bounding box center [356, 13] width 4 height 4
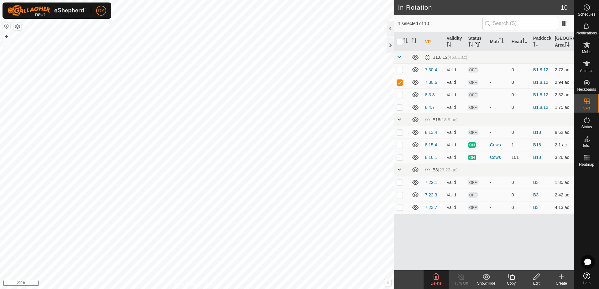
click at [399, 81] on p-checkbox at bounding box center [399, 82] width 6 height 5
click at [400, 69] on p-checkbox at bounding box center [399, 69] width 6 height 5
click at [398, 82] on p-checkbox at bounding box center [399, 82] width 6 height 5
click at [400, 95] on p-checkbox at bounding box center [399, 94] width 6 height 5
click at [482, 278] on icon at bounding box center [486, 277] width 8 height 8
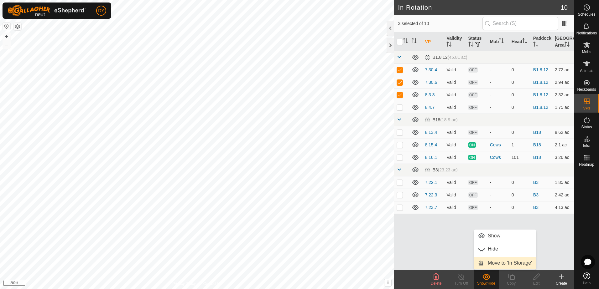
click at [489, 263] on link "Move to 'In Storage'" at bounding box center [505, 263] width 62 height 13
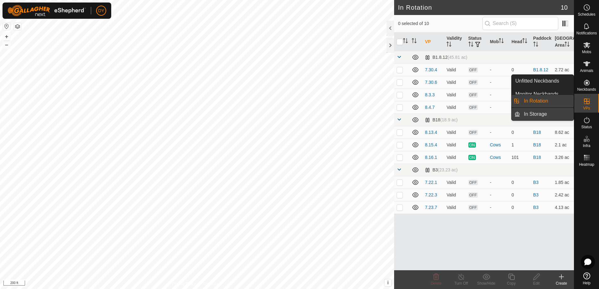
click at [554, 116] on link "In Storage" at bounding box center [547, 114] width 54 height 13
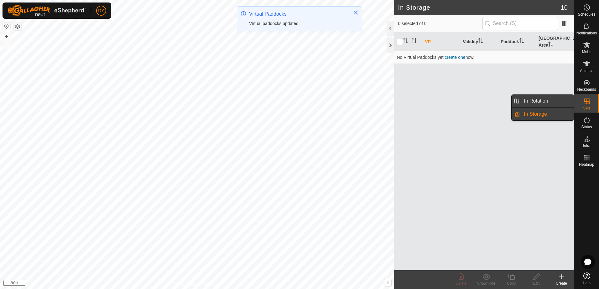
click at [549, 99] on link "In Rotation" at bounding box center [547, 101] width 54 height 13
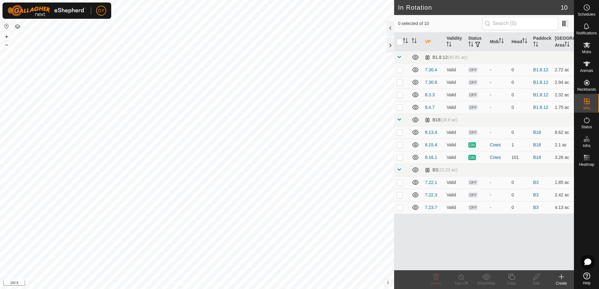
click at [562, 276] on icon at bounding box center [561, 277] width 8 height 8
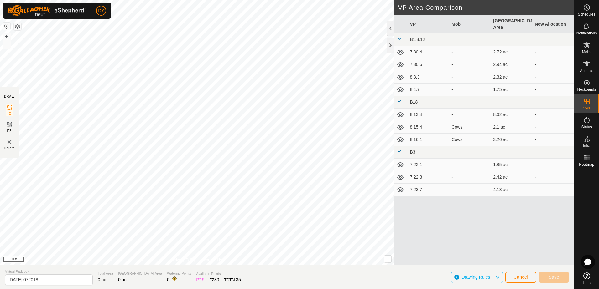
click at [0, 235] on html "DY Schedules Notifications Mobs Animals Neckbands VPs Status Infra Heatmap Help…" at bounding box center [299, 144] width 599 height 289
click at [558, 278] on span "Save" at bounding box center [553, 277] width 11 height 5
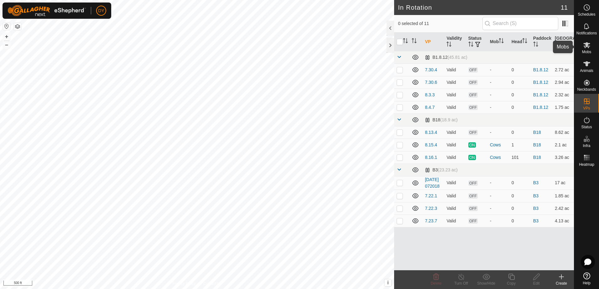
click at [587, 47] on icon at bounding box center [586, 45] width 7 height 6
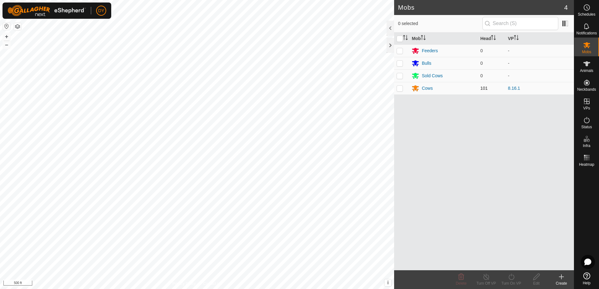
click at [399, 88] on p-checkbox at bounding box center [399, 88] width 6 height 5
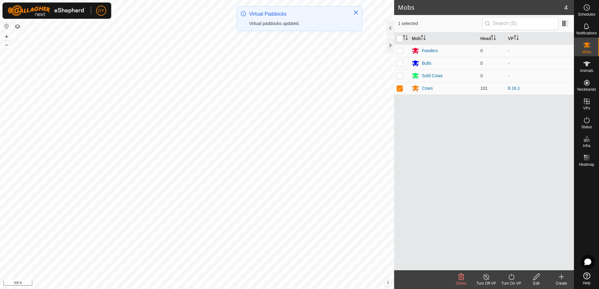
click at [511, 277] on icon at bounding box center [511, 277] width 8 height 8
click at [511, 265] on link "Now" at bounding box center [530, 263] width 62 height 13
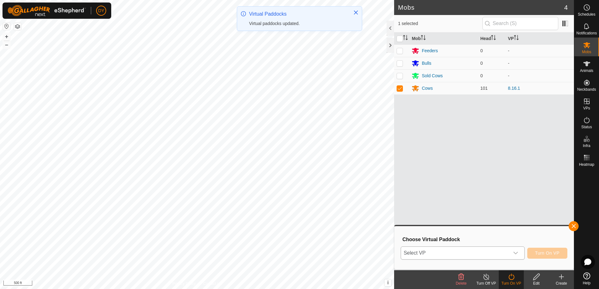
click at [452, 253] on span "Select VP" at bounding box center [455, 253] width 108 height 13
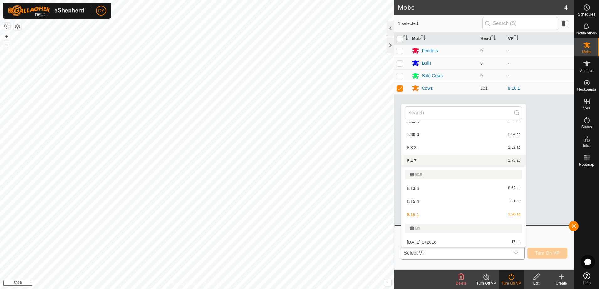
scroll to position [62, 0]
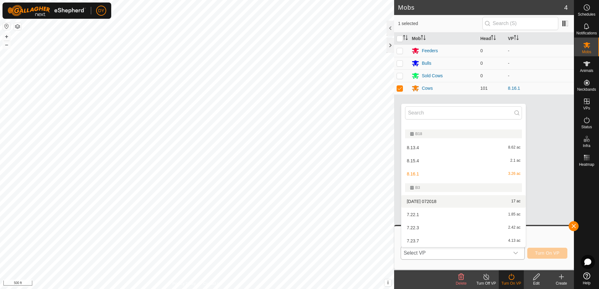
click at [456, 201] on li "2025-08-16 072018 17 ac" at bounding box center [463, 201] width 124 height 13
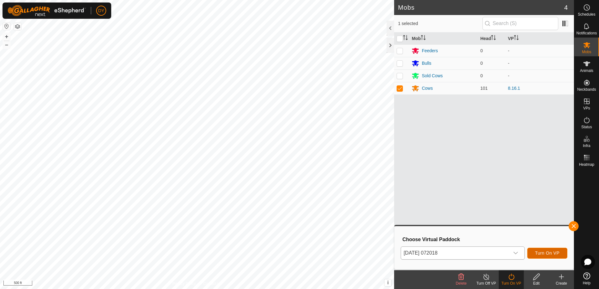
click at [550, 253] on span "Turn On VP" at bounding box center [547, 253] width 24 height 5
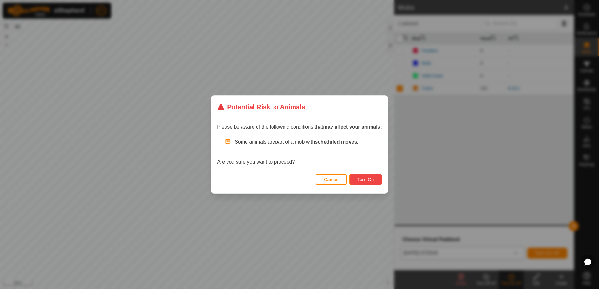
click at [373, 178] on span "Turn On" at bounding box center [365, 179] width 17 height 5
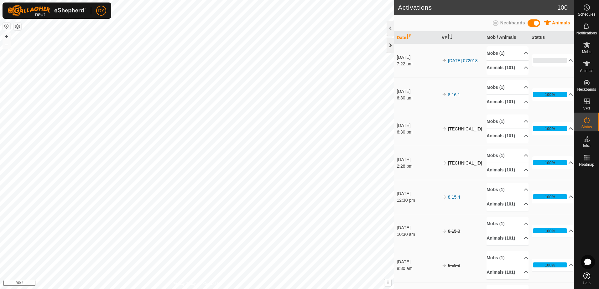
click at [390, 44] on div at bounding box center [390, 45] width 8 height 15
click at [562, 59] on p-accordion-header "18%" at bounding box center [552, 60] width 42 height 13
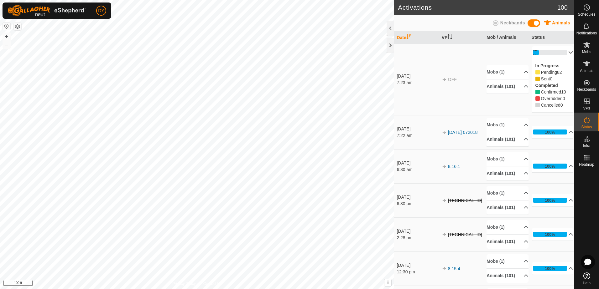
click at [564, 52] on p-accordion-header "18%" at bounding box center [552, 52] width 42 height 13
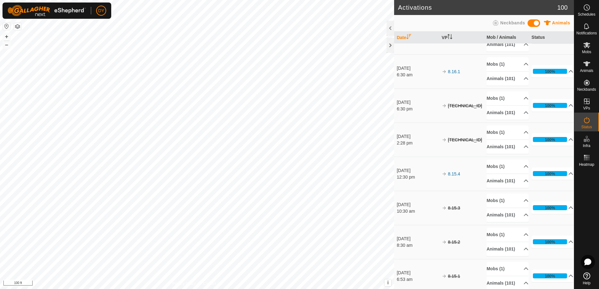
scroll to position [63, 0]
